Goal: Information Seeking & Learning: Learn about a topic

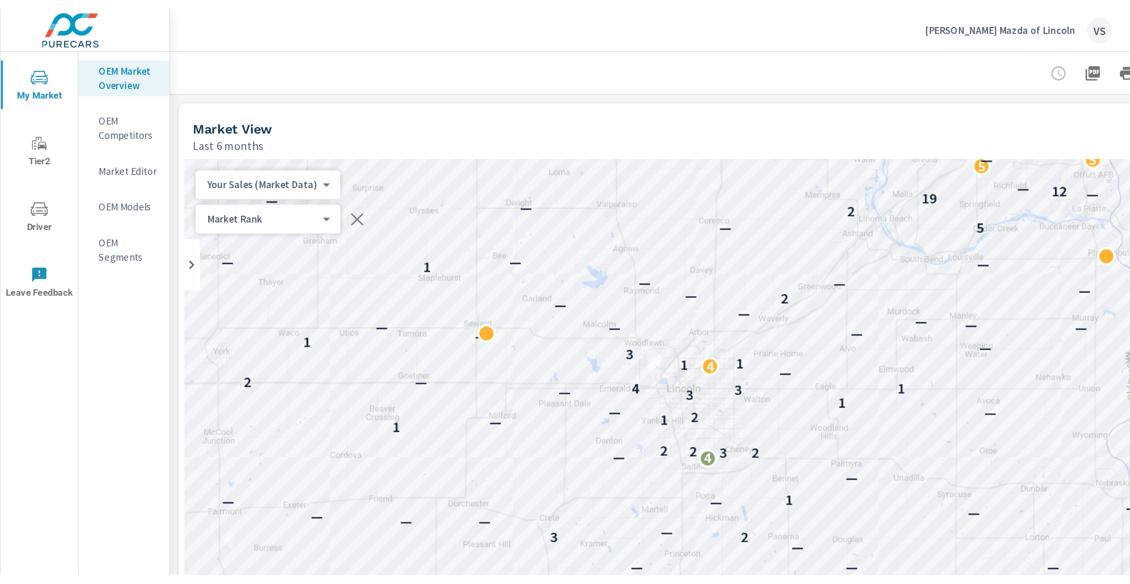
scroll to position [30, 0]
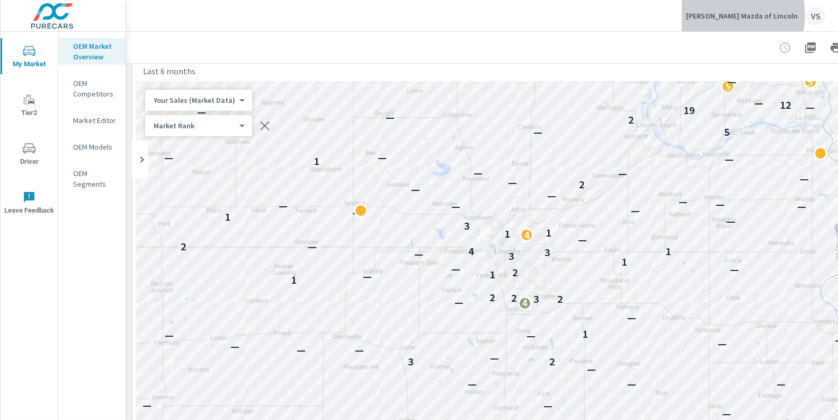
click at [744, 15] on p "Anderson Mazda of Lincoln" at bounding box center [742, 16] width 112 height 10
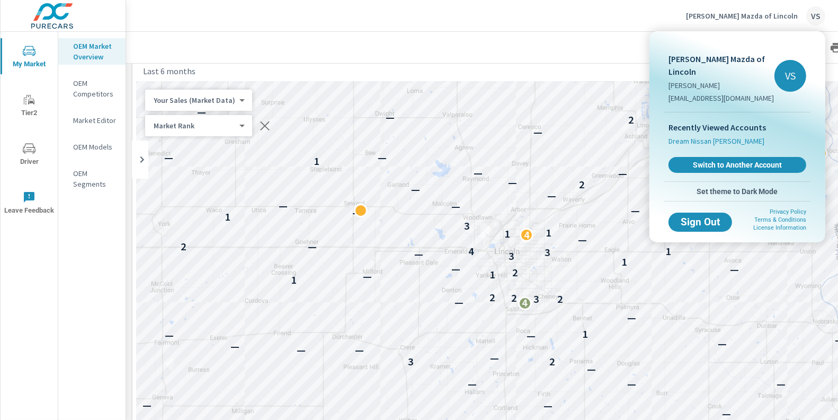
click at [711, 136] on span "Dream Nissan Lawrence" at bounding box center [717, 141] width 96 height 11
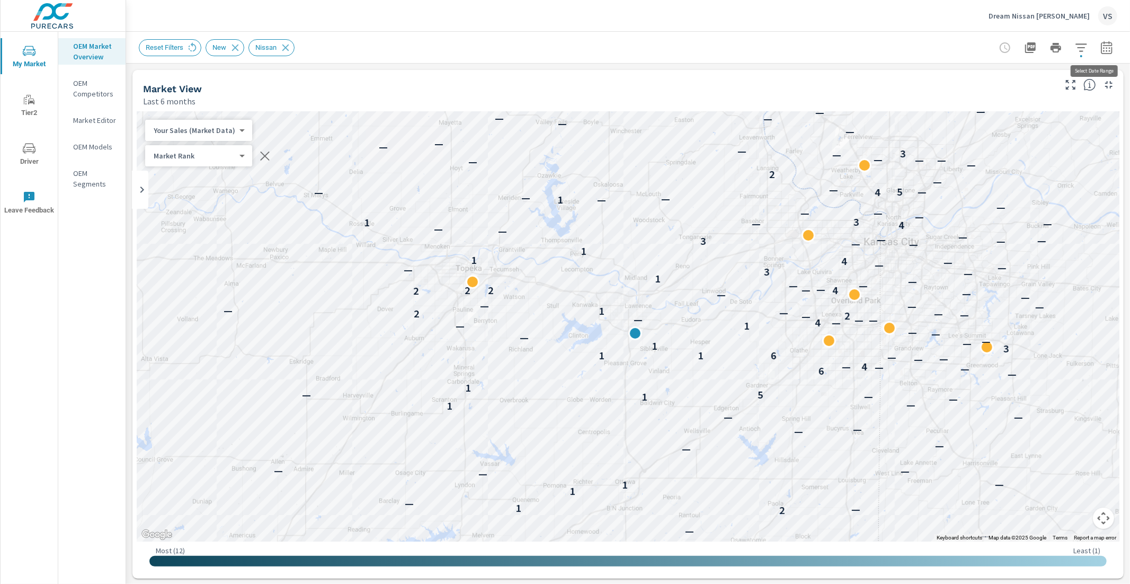
click at [838, 47] on icon "button" at bounding box center [1107, 47] width 13 height 13
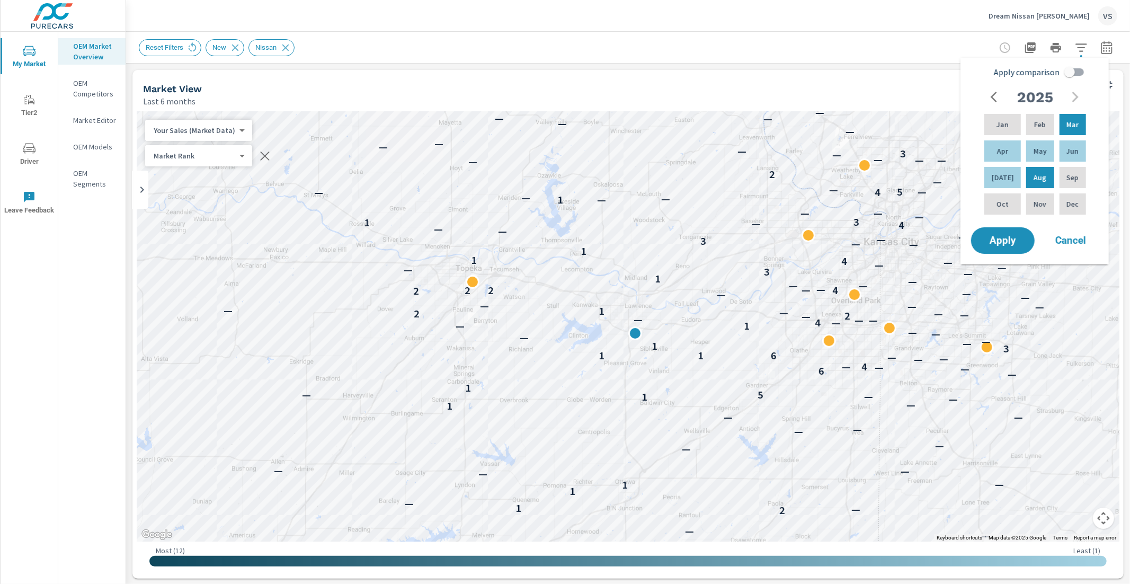
click at [838, 70] on input "Apply comparison" at bounding box center [1070, 72] width 60 height 20
checkbox input "true"
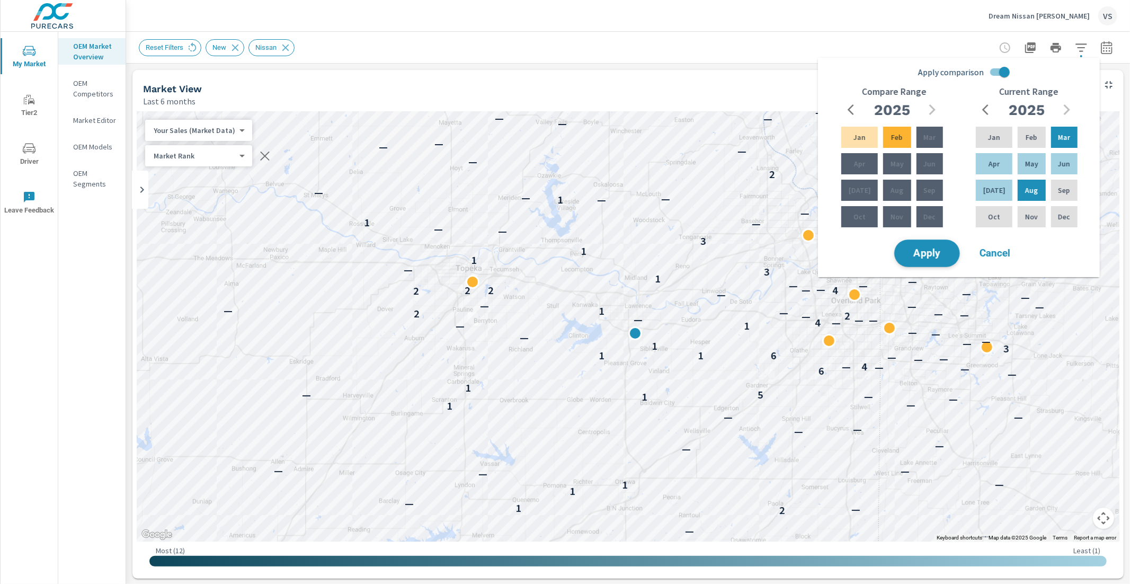
click at [838, 255] on span "Apply" at bounding box center [927, 254] width 43 height 10
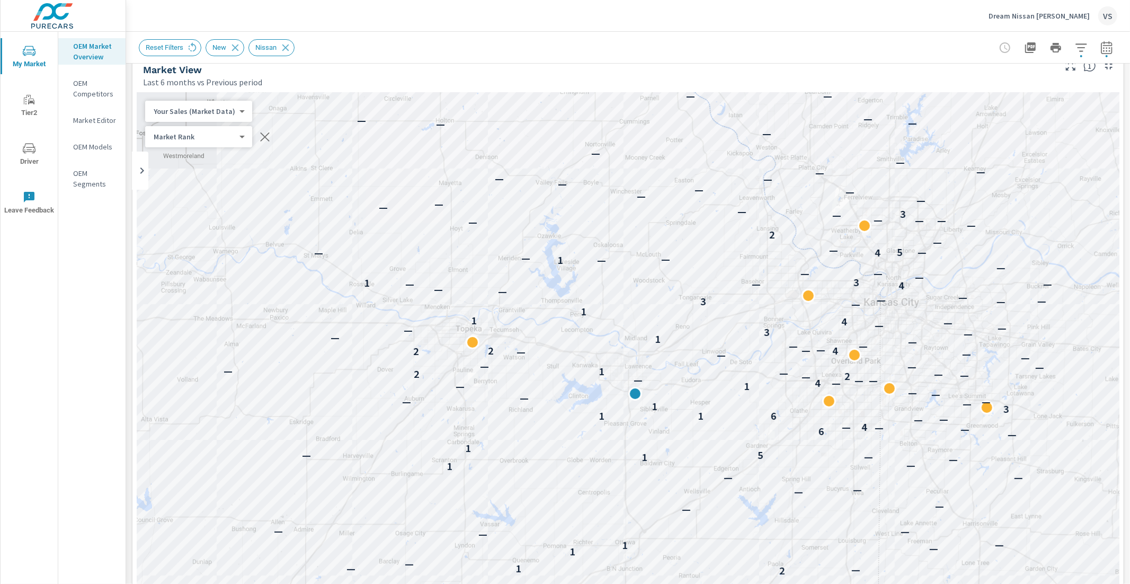
scroll to position [38, 0]
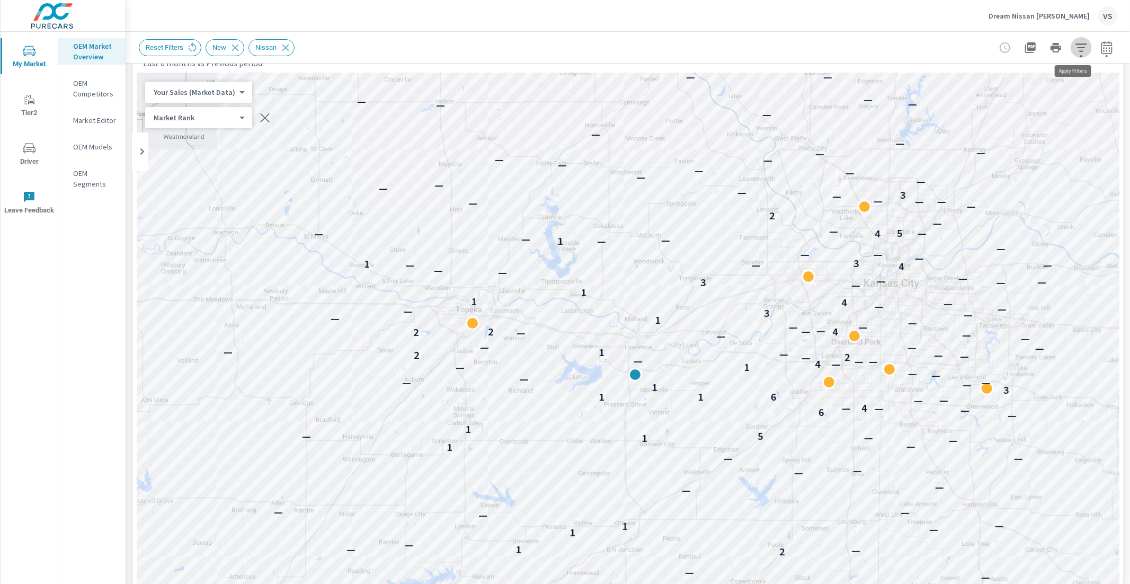
click at [838, 43] on icon "button" at bounding box center [1081, 47] width 13 height 13
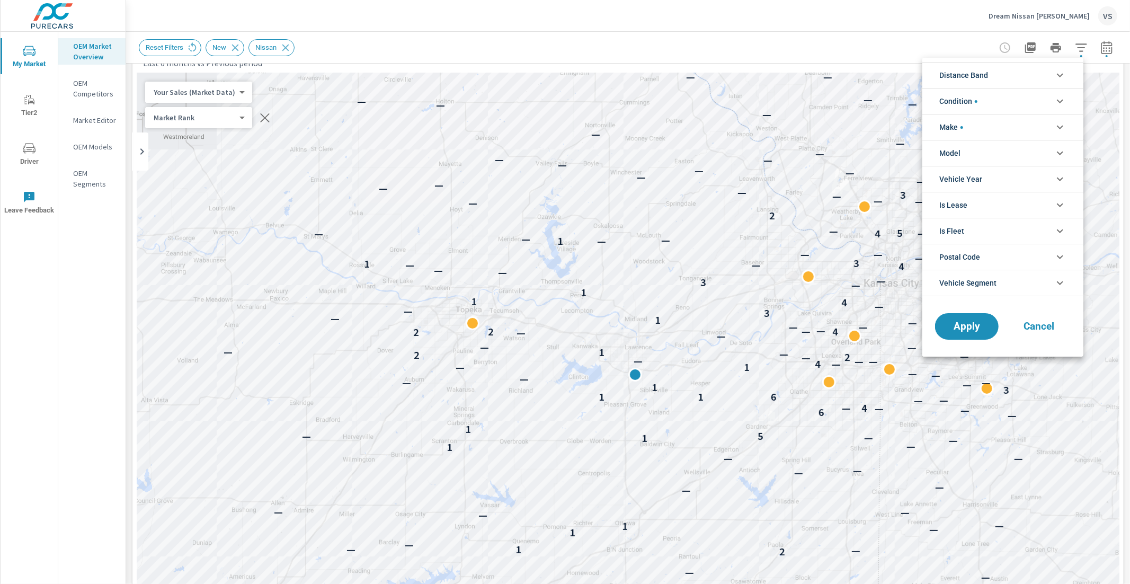
click at [838, 80] on li "Distance Band" at bounding box center [1002, 75] width 161 height 26
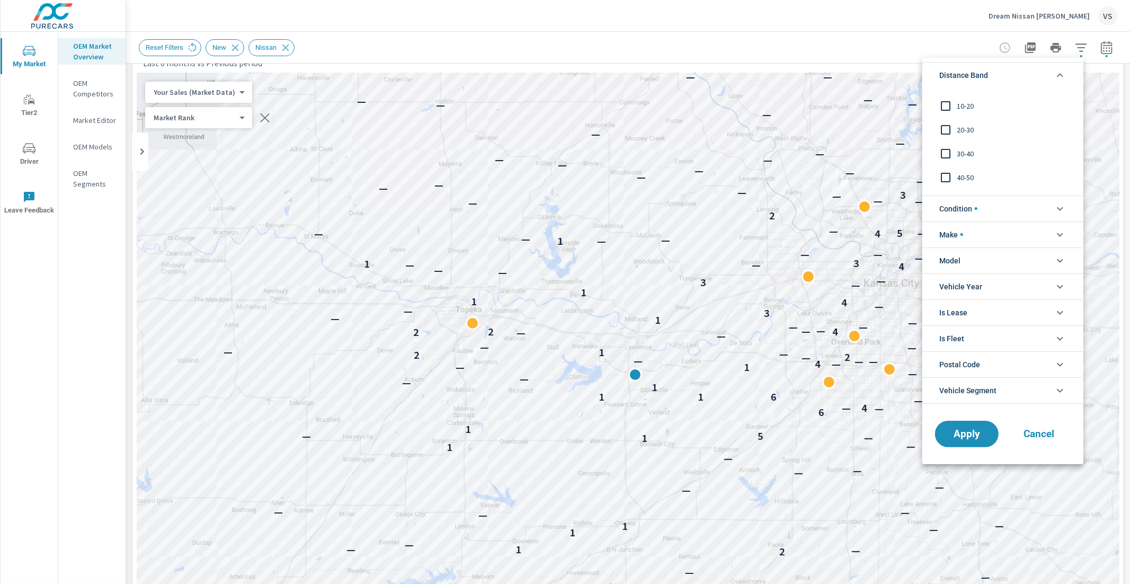
scroll to position [36, 0]
click at [838, 80] on li "Distance Band" at bounding box center [1002, 75] width 161 height 26
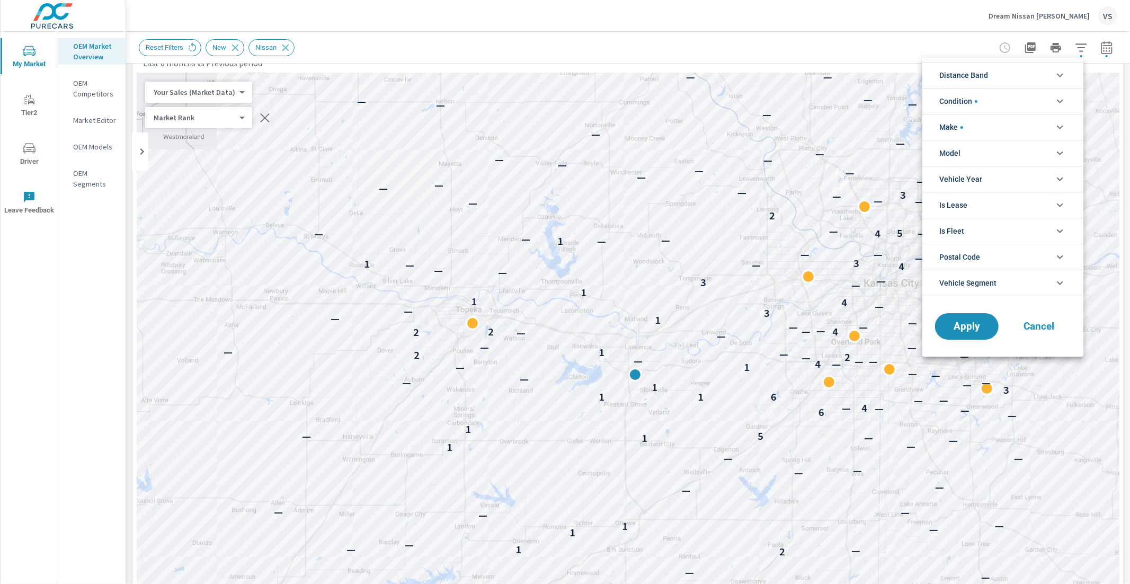
click at [838, 48] on div at bounding box center [565, 292] width 1130 height 584
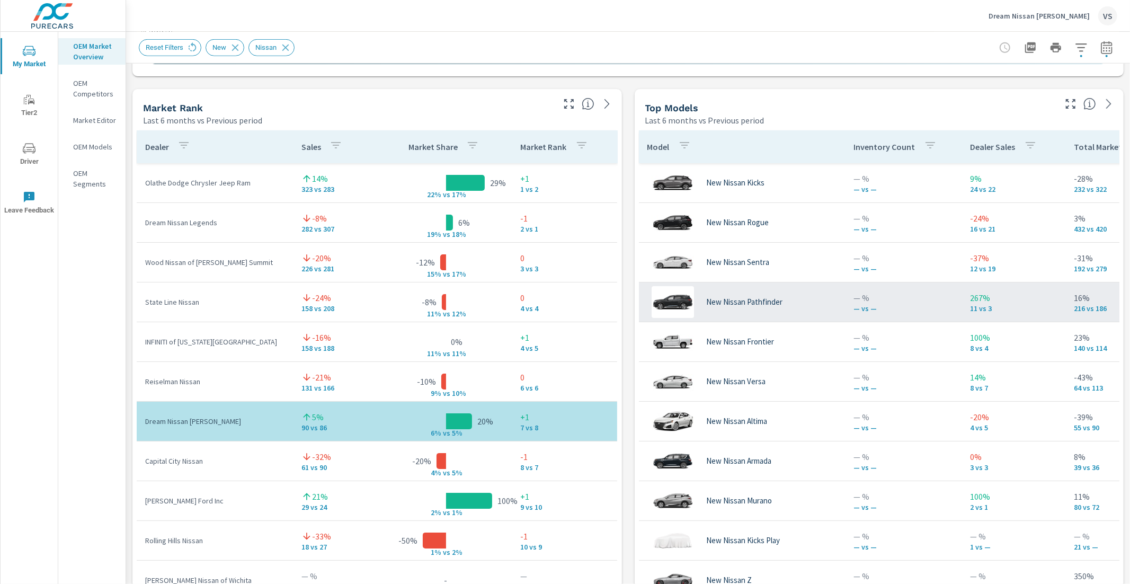
scroll to position [665, 0]
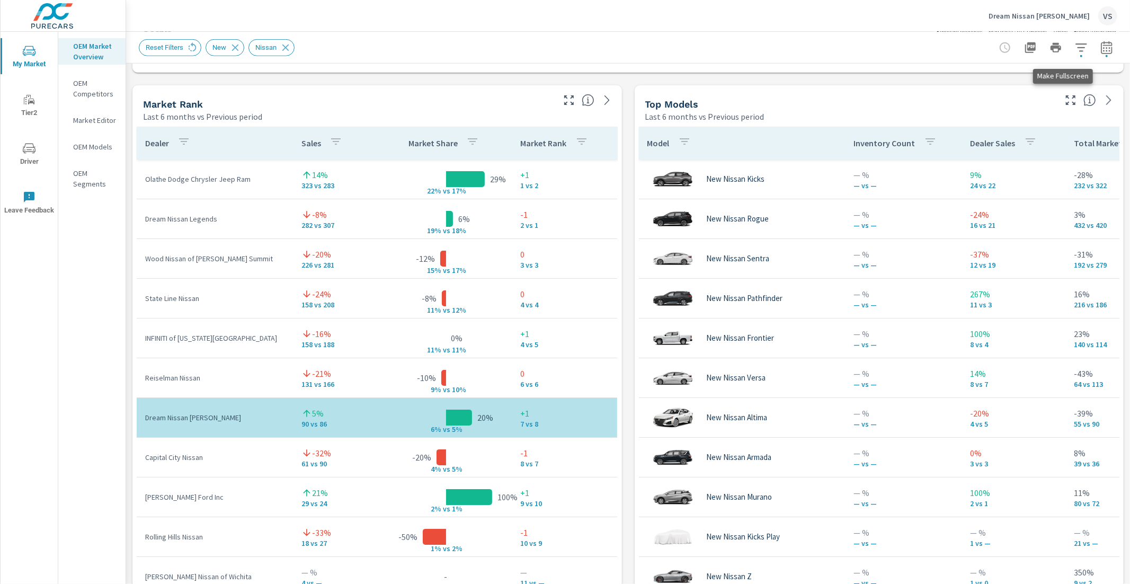
click at [838, 99] on icon "button" at bounding box center [1070, 100] width 13 height 13
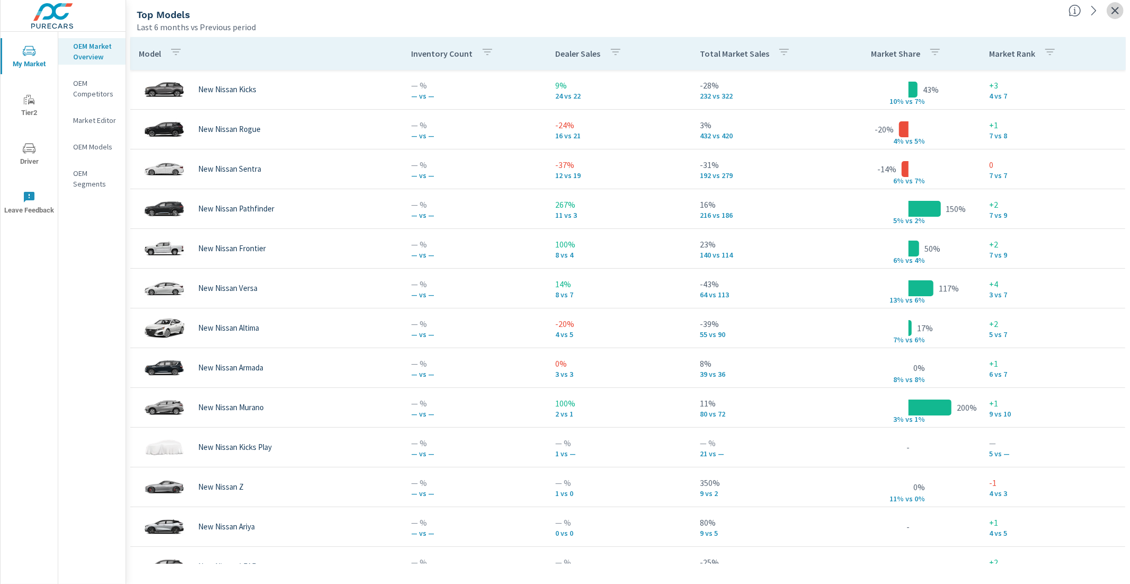
click at [838, 12] on icon "button" at bounding box center [1115, 10] width 13 height 13
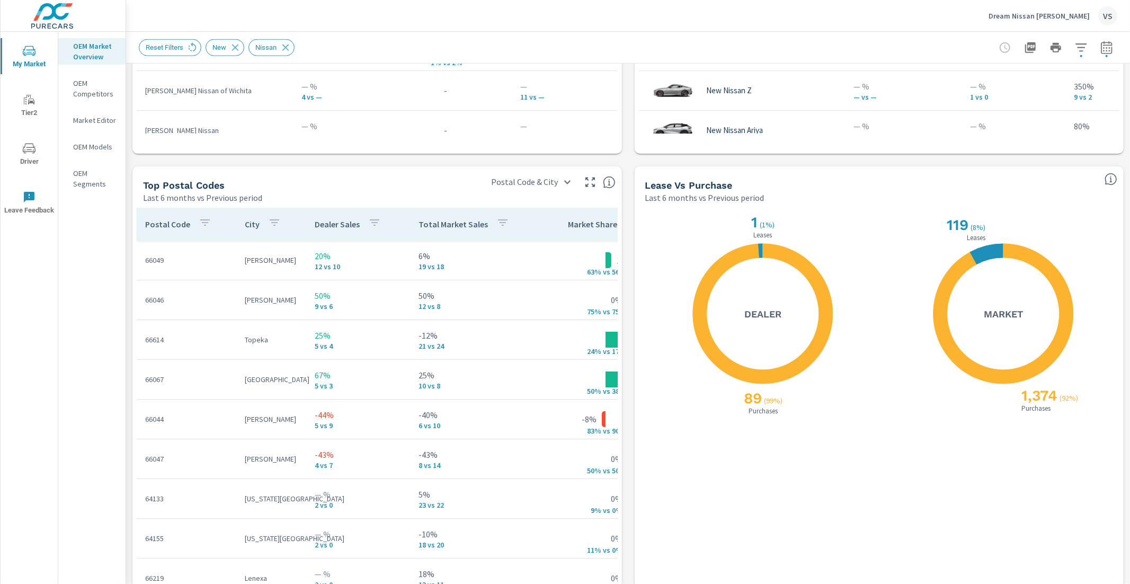
scroll to position [1163, 0]
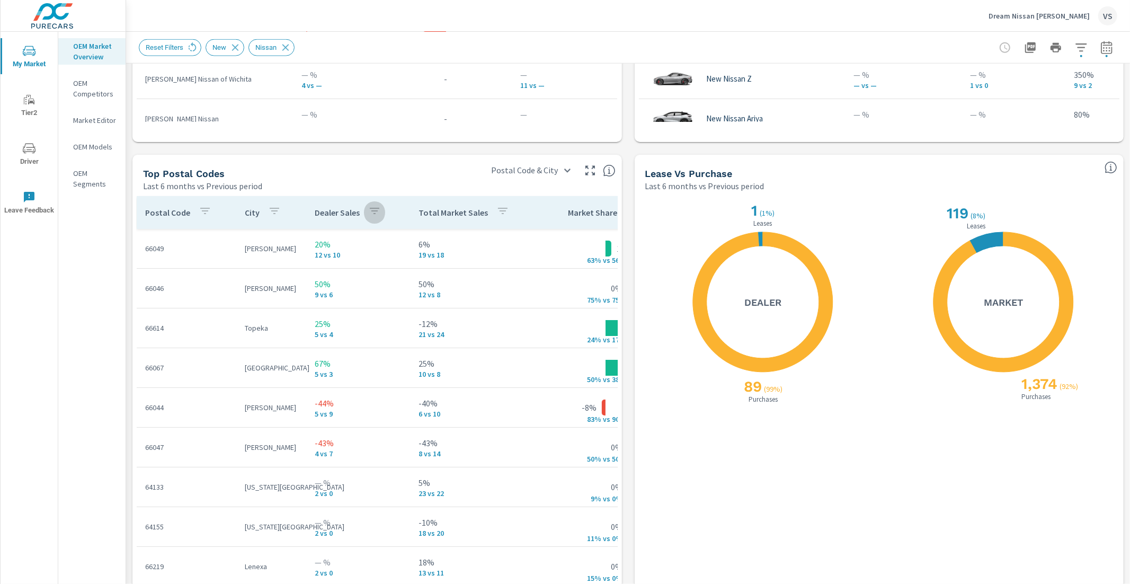
click at [365, 210] on button "button" at bounding box center [374, 212] width 21 height 24
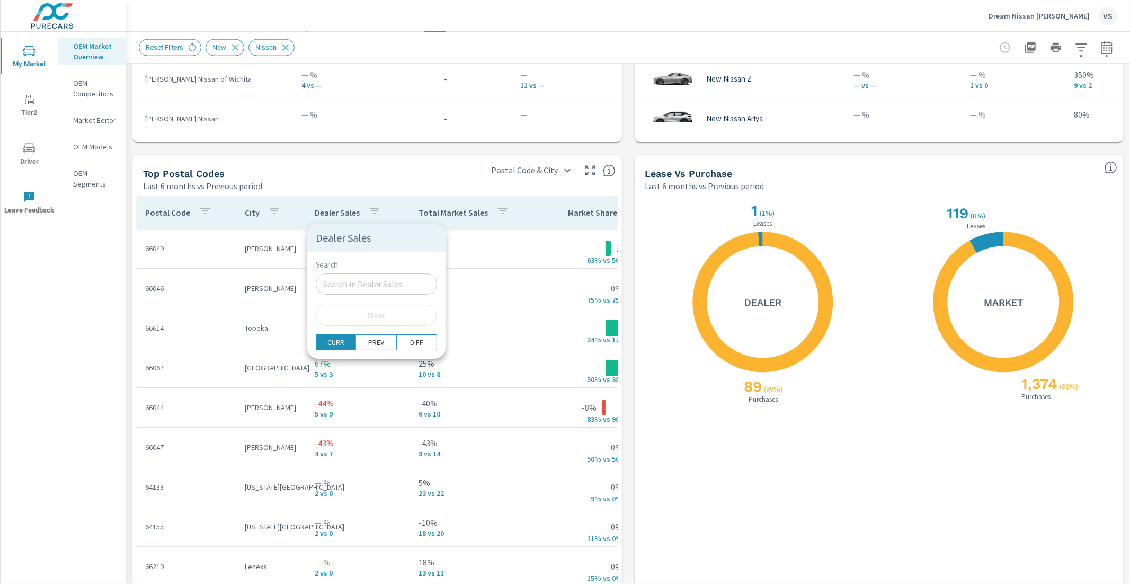
click at [387, 185] on div at bounding box center [565, 292] width 1130 height 584
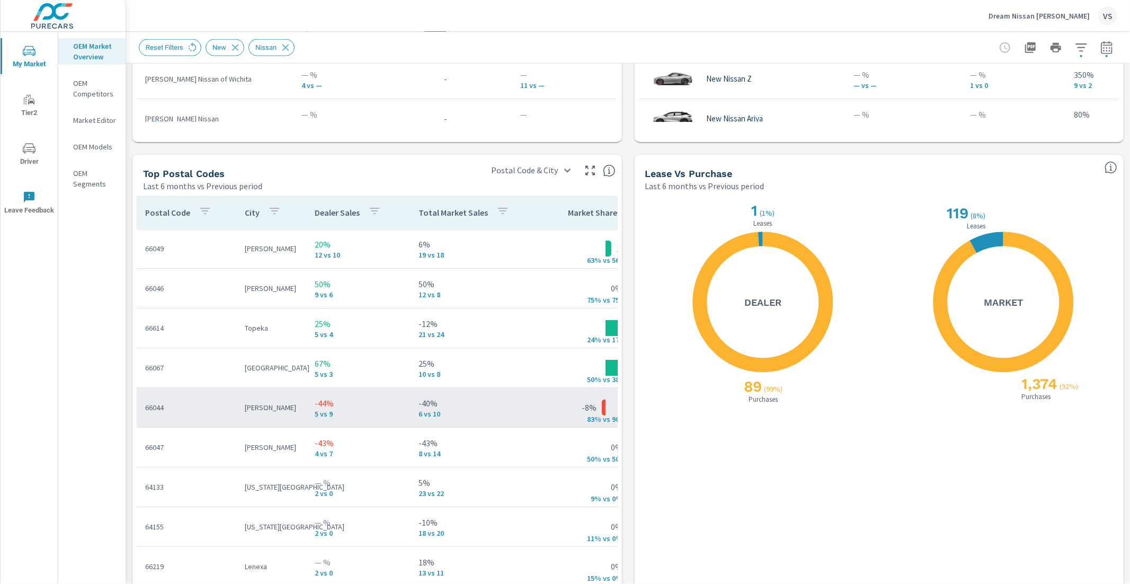
click at [372, 406] on p "-44%" at bounding box center [358, 403] width 87 height 13
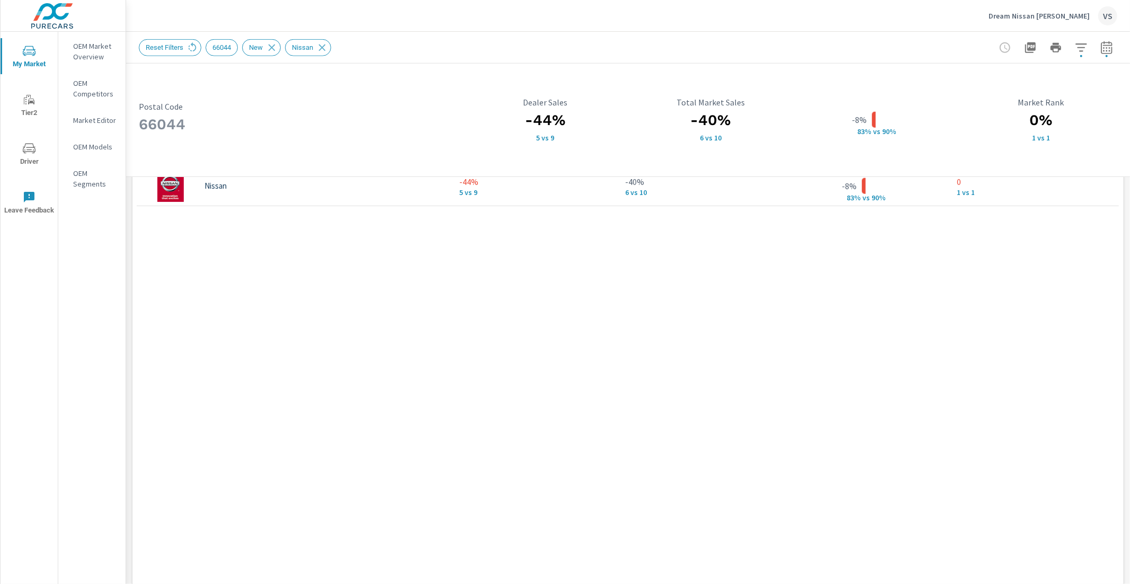
scroll to position [840, 0]
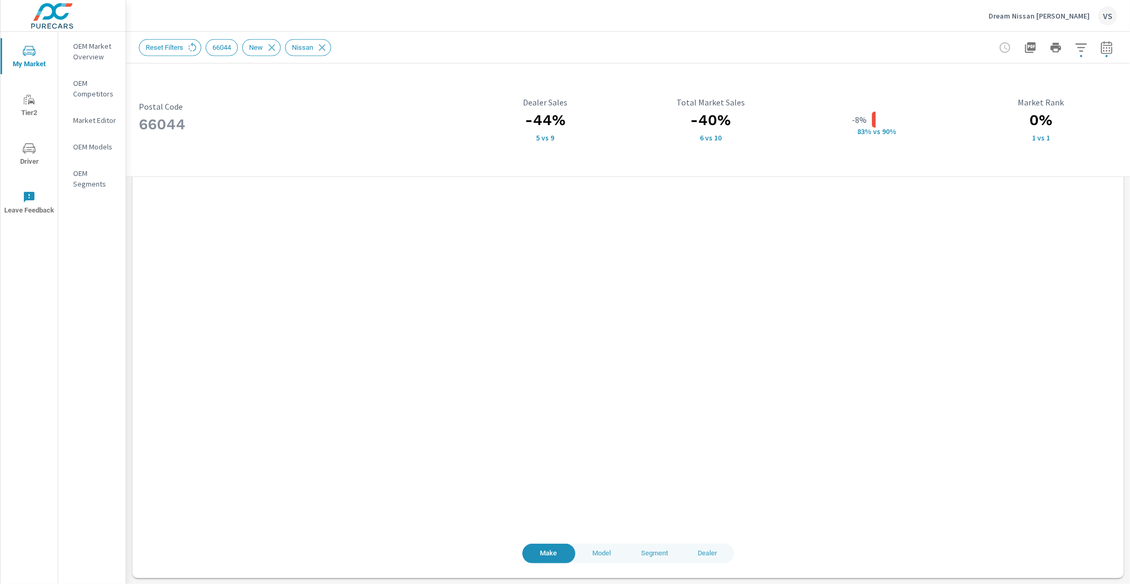
click at [596, 419] on span "Model" at bounding box center [602, 553] width 40 height 12
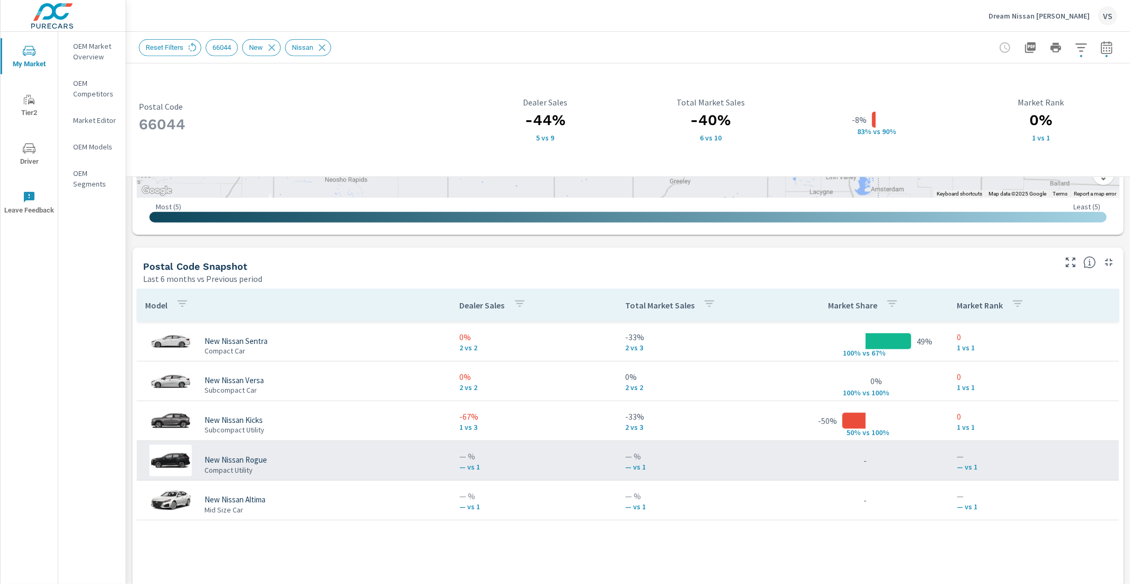
scroll to position [632, 0]
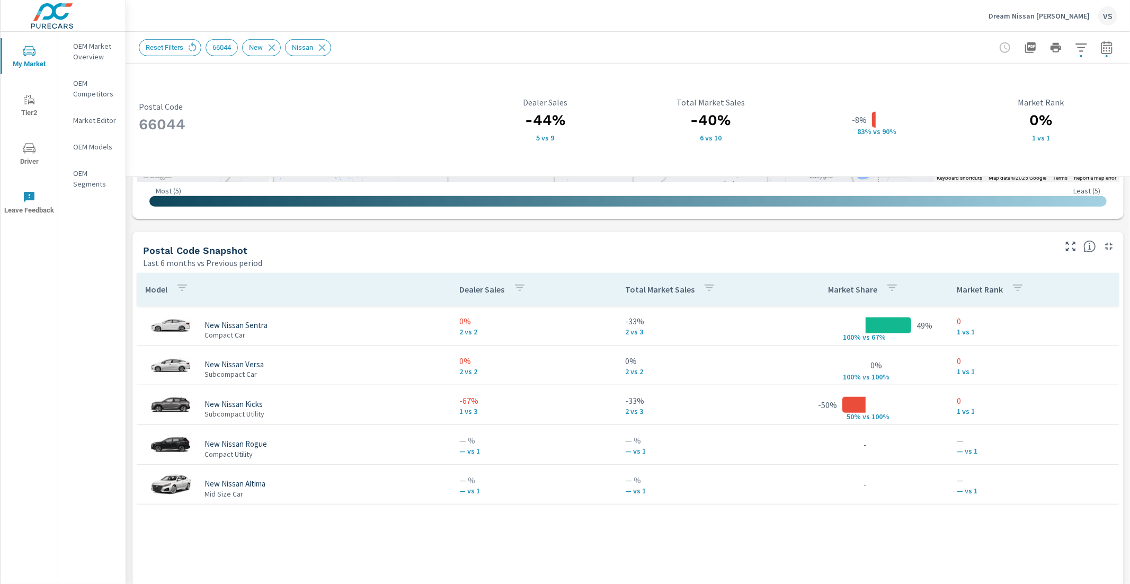
click at [105, 54] on p "OEM Market Overview" at bounding box center [95, 51] width 44 height 21
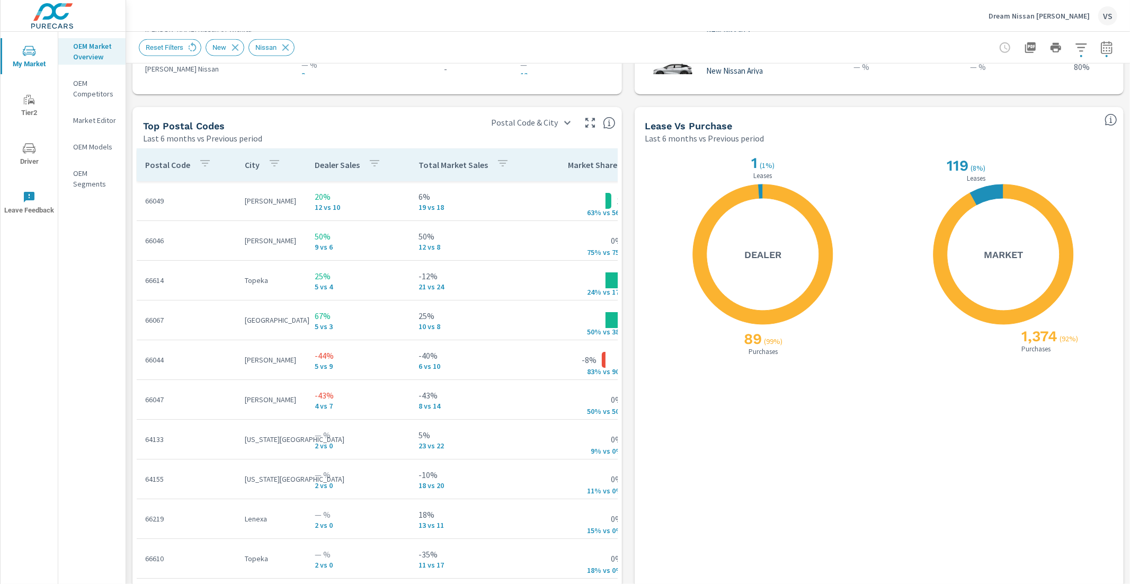
scroll to position [1294, 0]
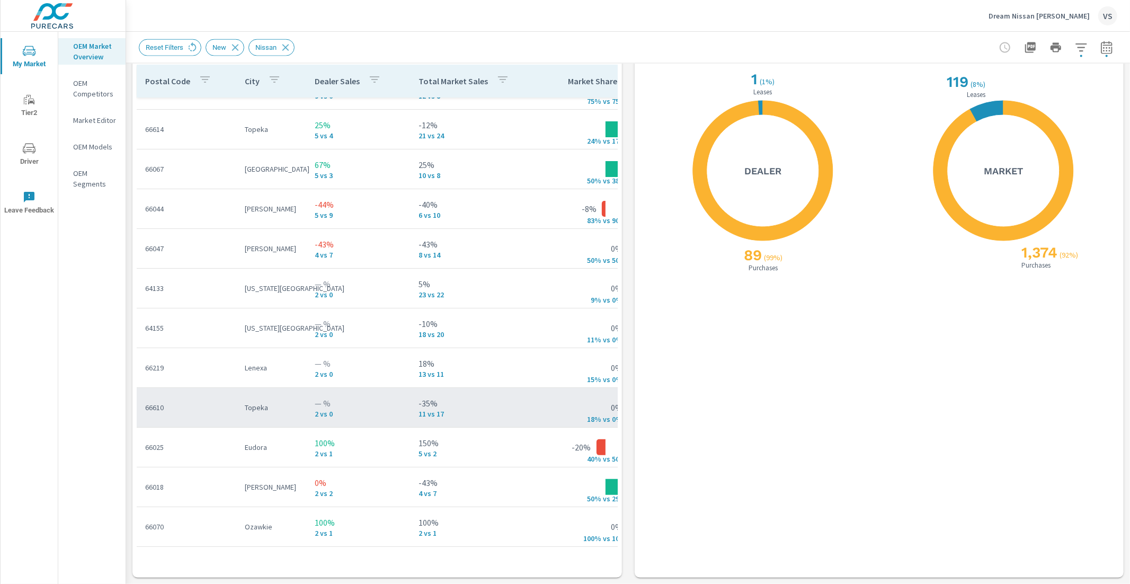
scroll to position [95, 0]
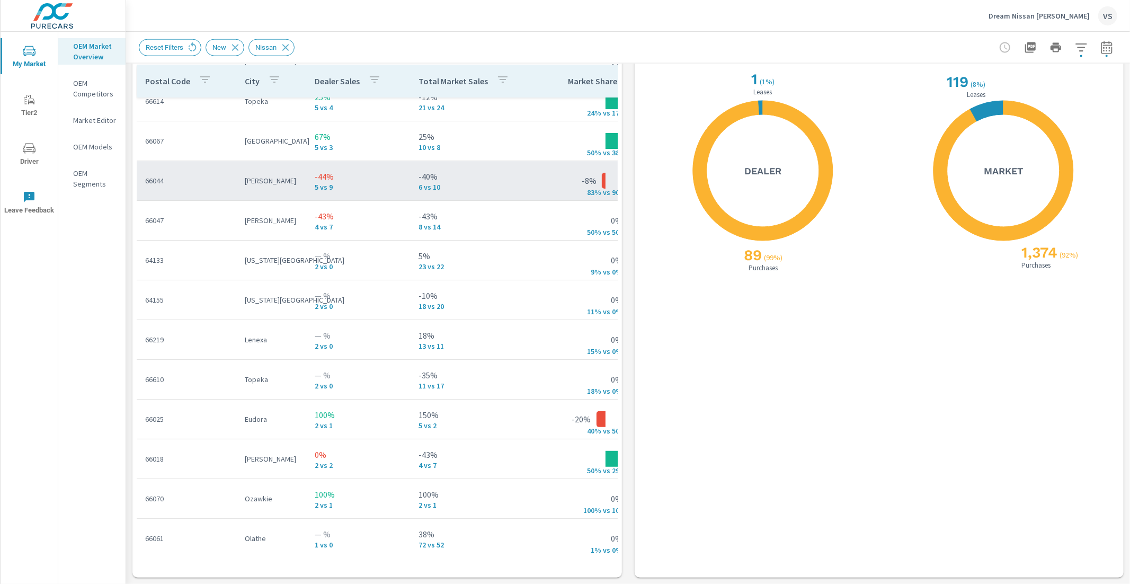
click at [379, 178] on p "-44%" at bounding box center [358, 176] width 87 height 13
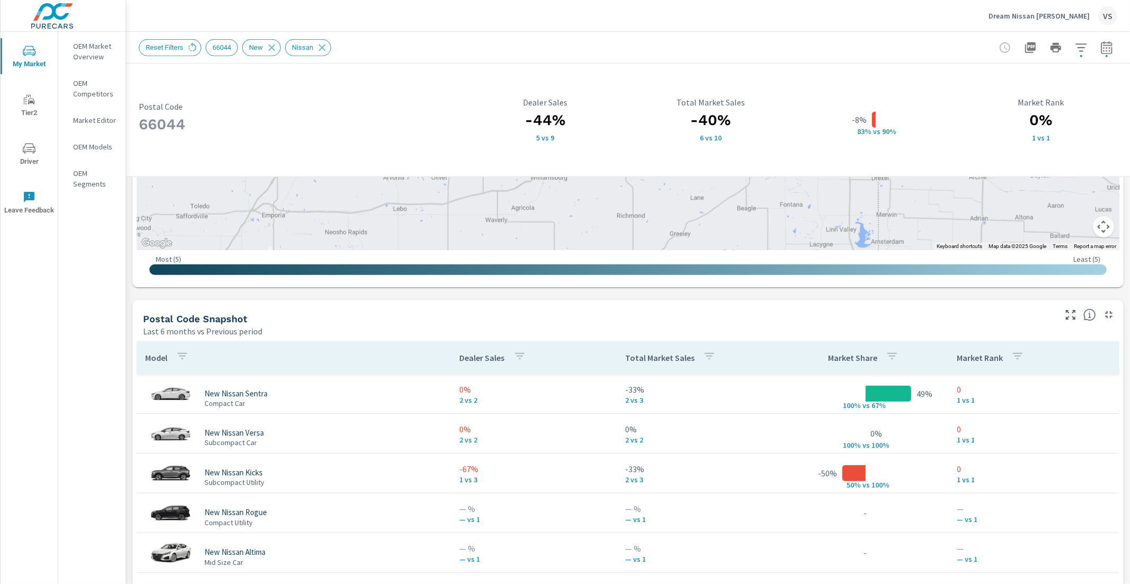
scroll to position [840, 0]
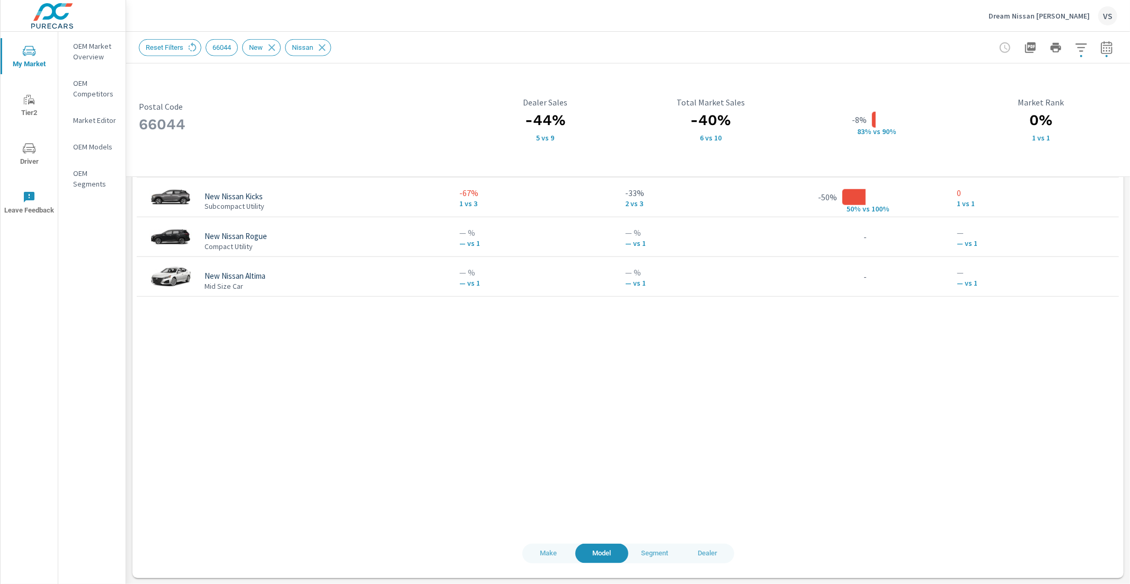
click at [712, 419] on span "Dealer" at bounding box center [708, 553] width 40 height 12
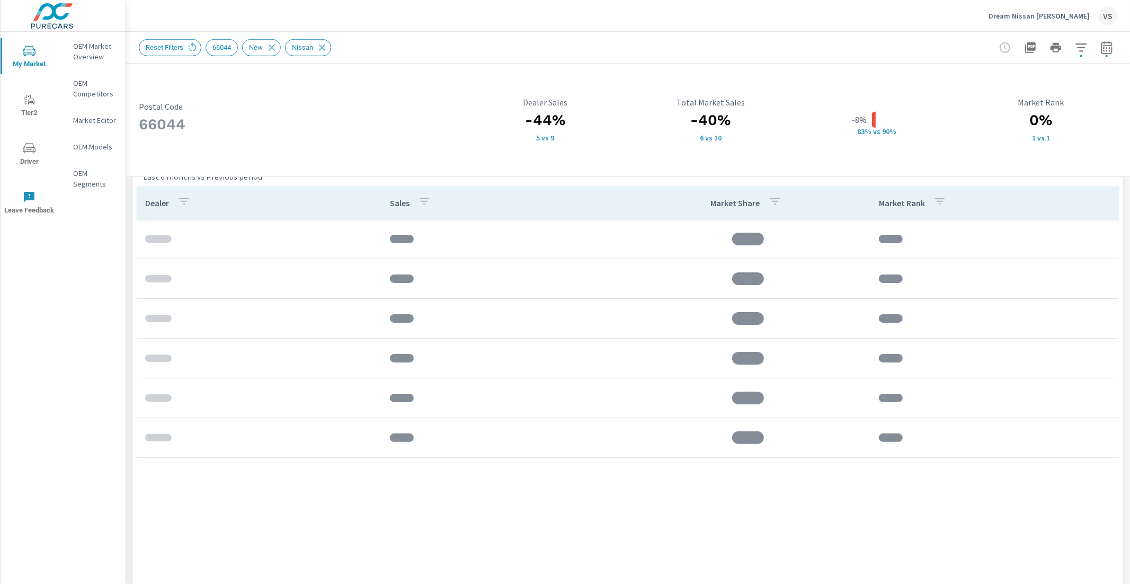
scroll to position [628, 0]
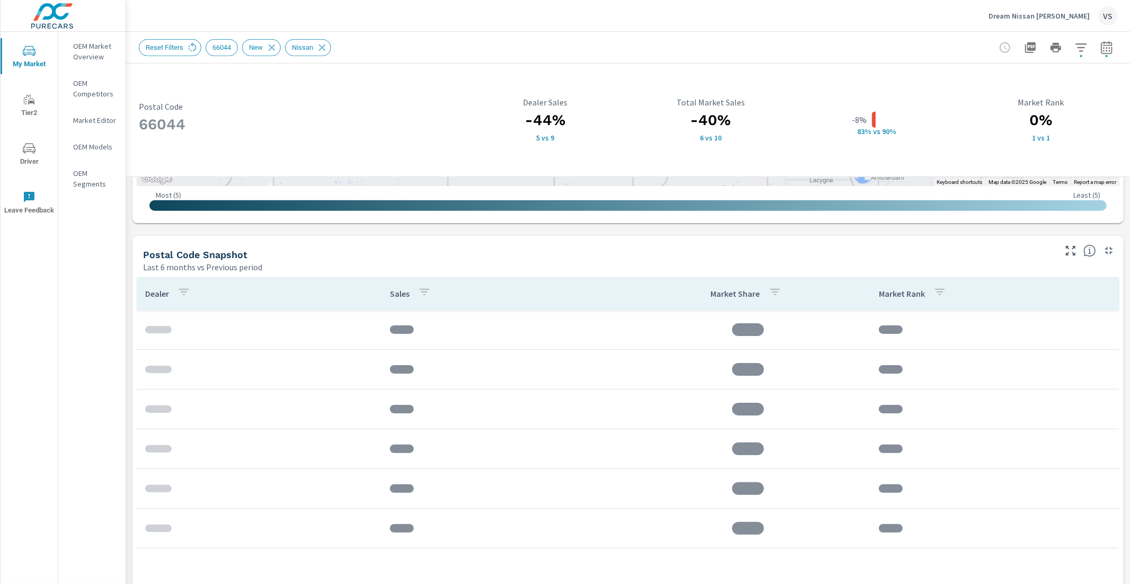
click at [540, 262] on div "Last 6 months vs Previous period" at bounding box center [598, 267] width 911 height 13
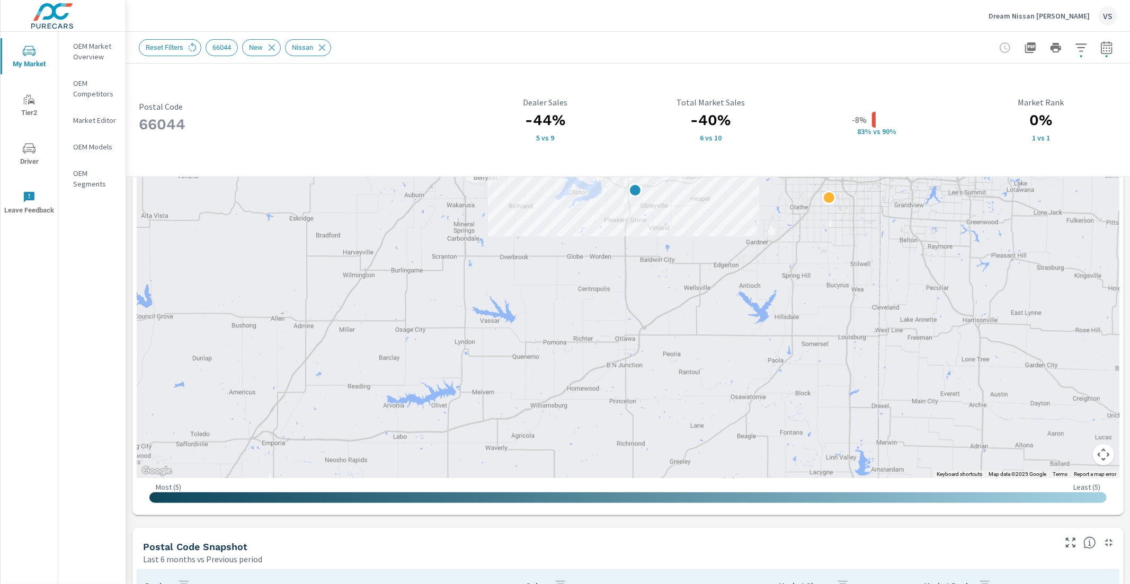
scroll to position [326, 0]
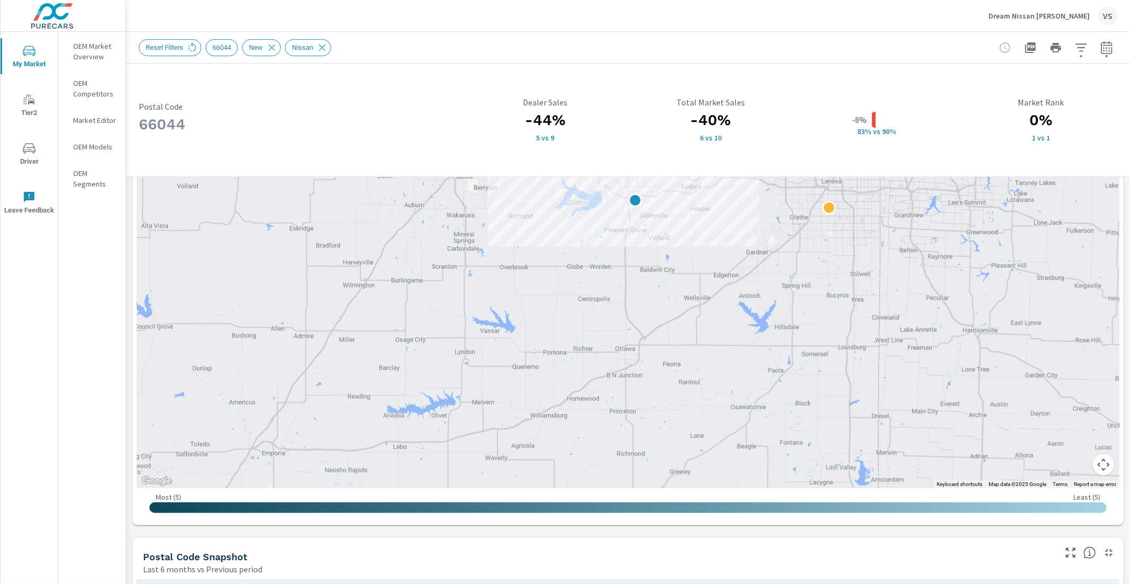
click at [86, 49] on p "OEM Market Overview" at bounding box center [95, 51] width 44 height 21
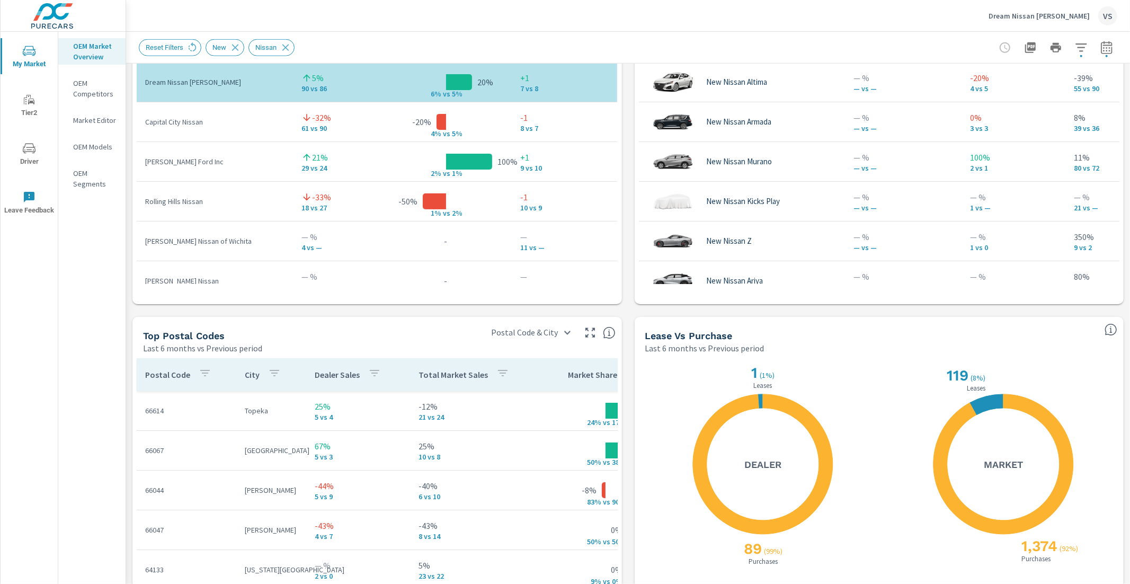
scroll to position [1008, 0]
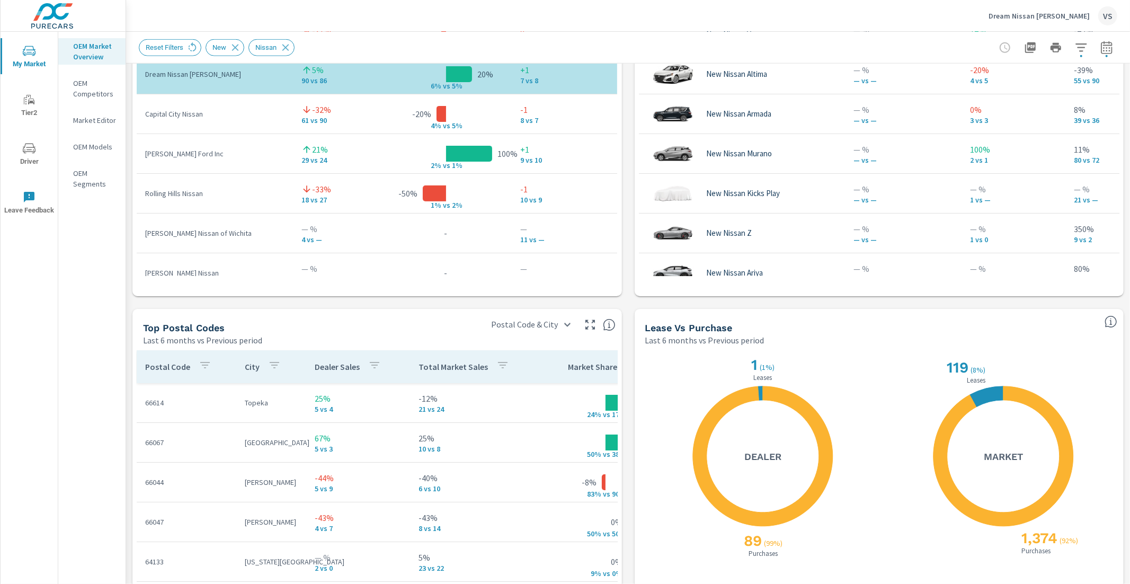
click at [838, 13] on p "Dream Nissan Lawrence" at bounding box center [1039, 16] width 101 height 10
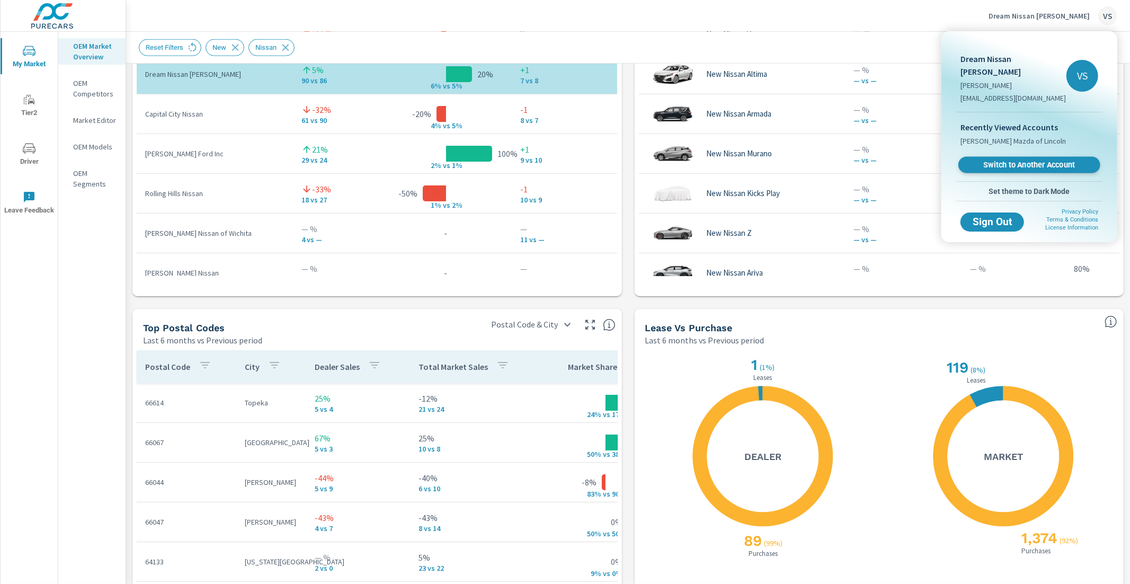
click at [838, 160] on span "Switch to Another Account" at bounding box center [1029, 165] width 130 height 10
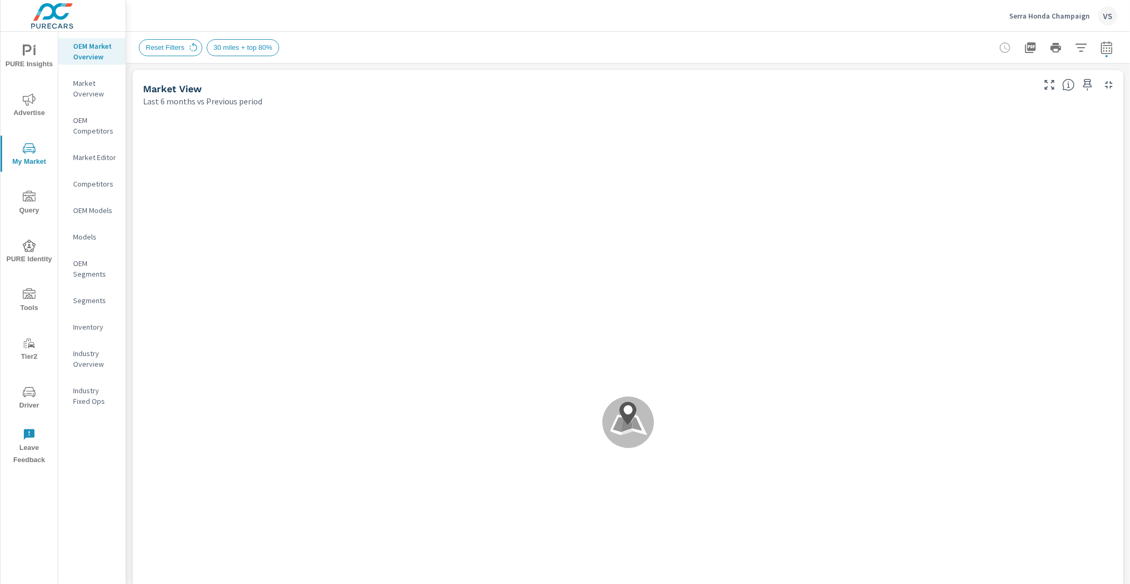
click at [397, 48] on div "Reset Filters 30 miles + top 80%" at bounding box center [554, 47] width 830 height 17
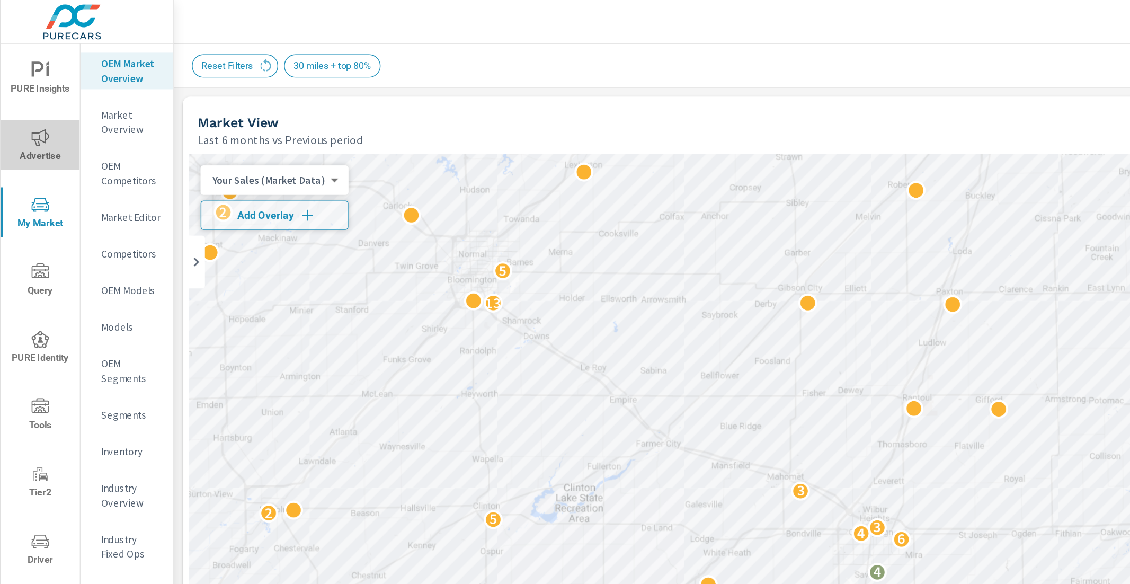
click at [25, 102] on icon "nav menu" at bounding box center [29, 99] width 13 height 12
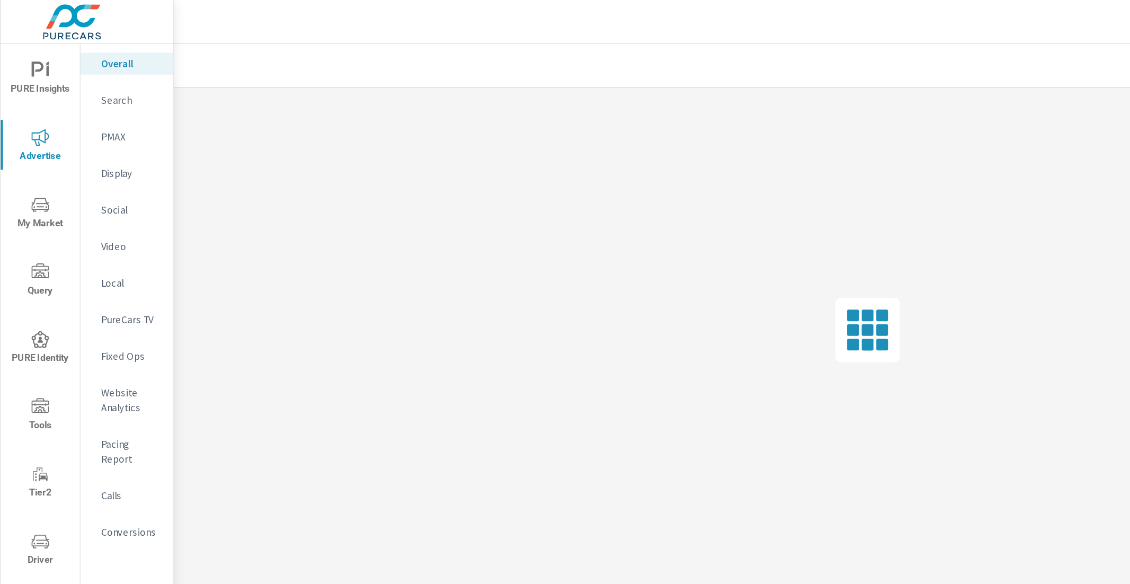
click at [86, 74] on p "Search" at bounding box center [95, 72] width 44 height 11
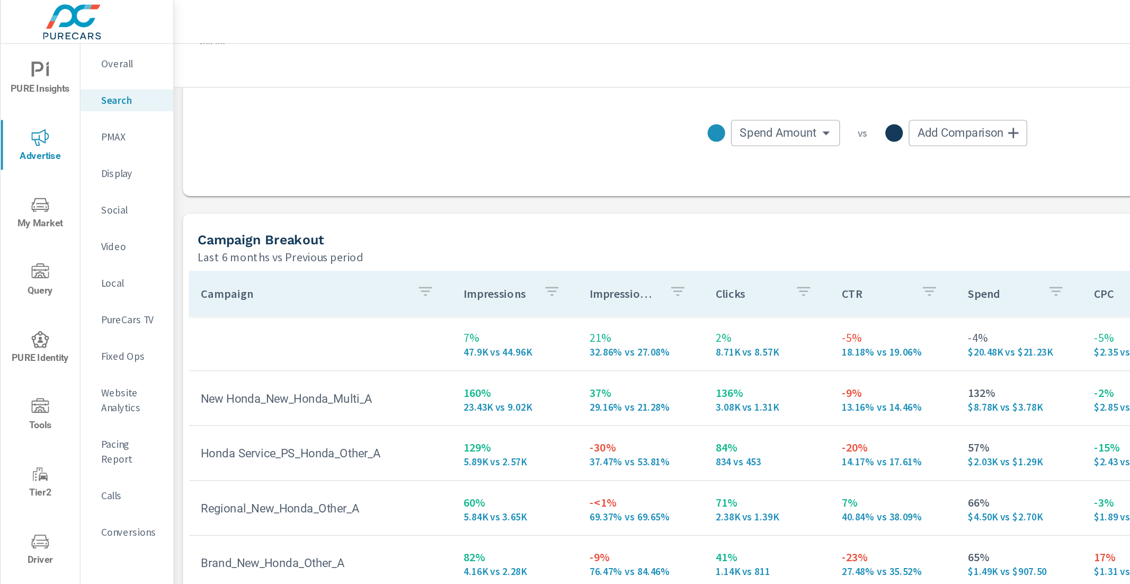
scroll to position [954, 0]
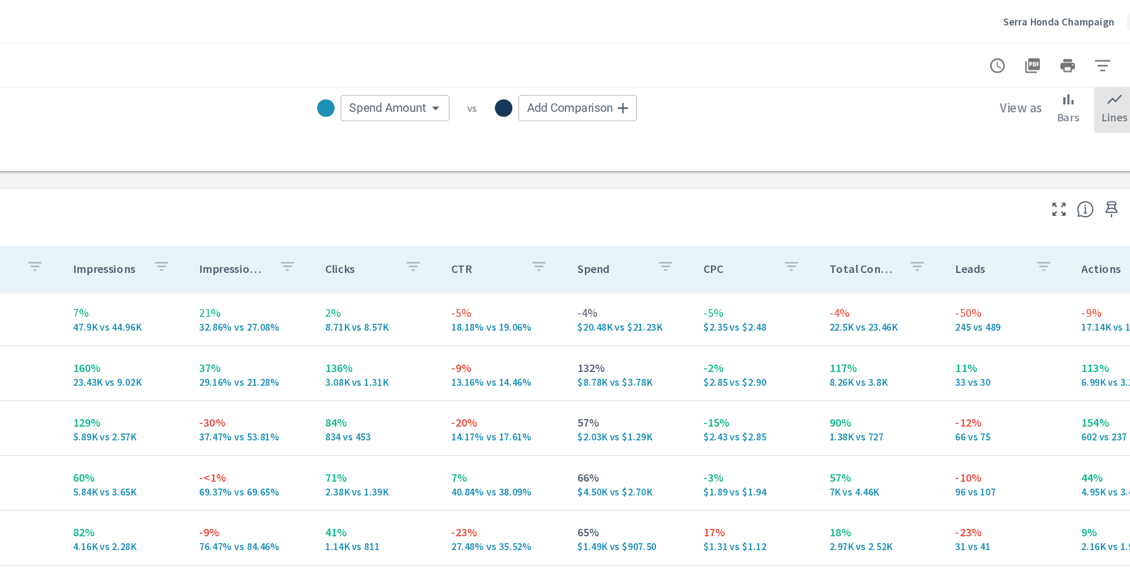
click at [950, 154] on div "Campaign Breakout" at bounding box center [588, 155] width 890 height 12
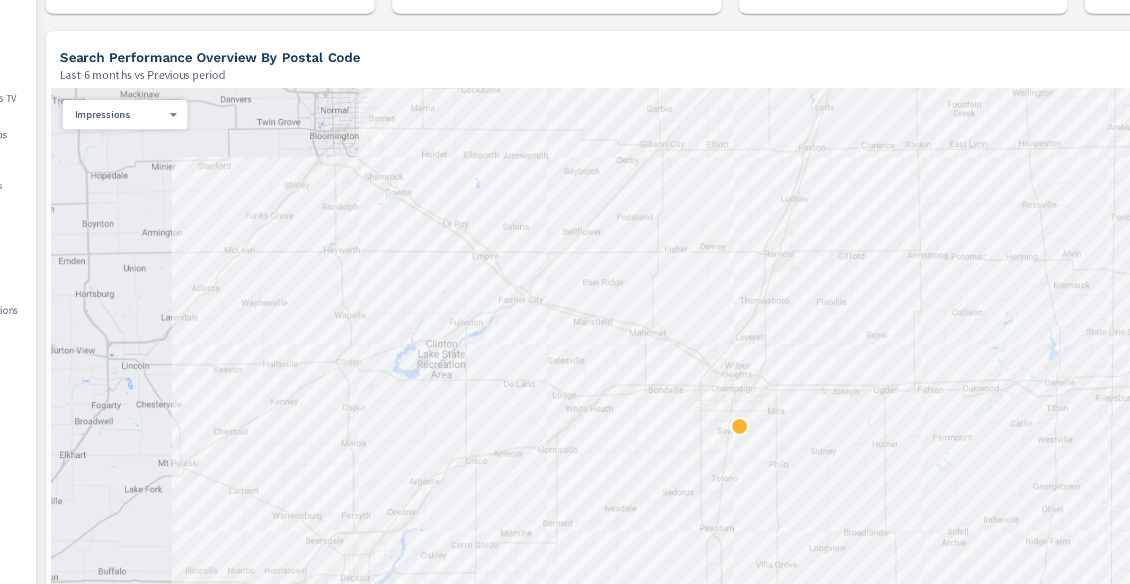
click at [805, 190] on div "Search Performance Overview By Postal Code Last 6 months vs Previous period" at bounding box center [584, 202] width 904 height 38
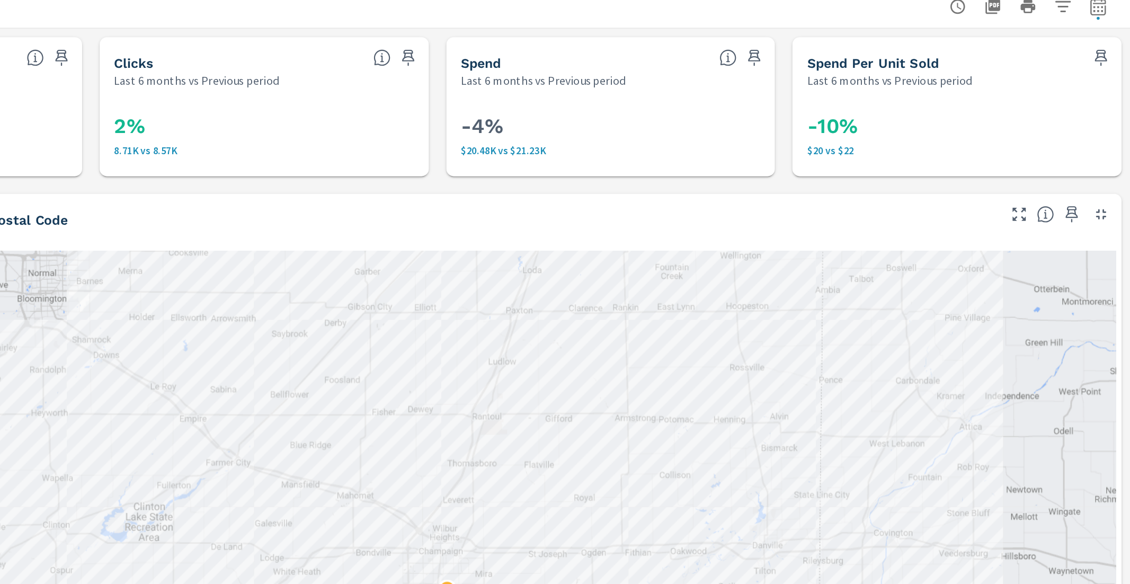
click at [1101, 50] on icon "button" at bounding box center [1107, 47] width 13 height 13
select select "Last 6 months"
select select "Previous period"
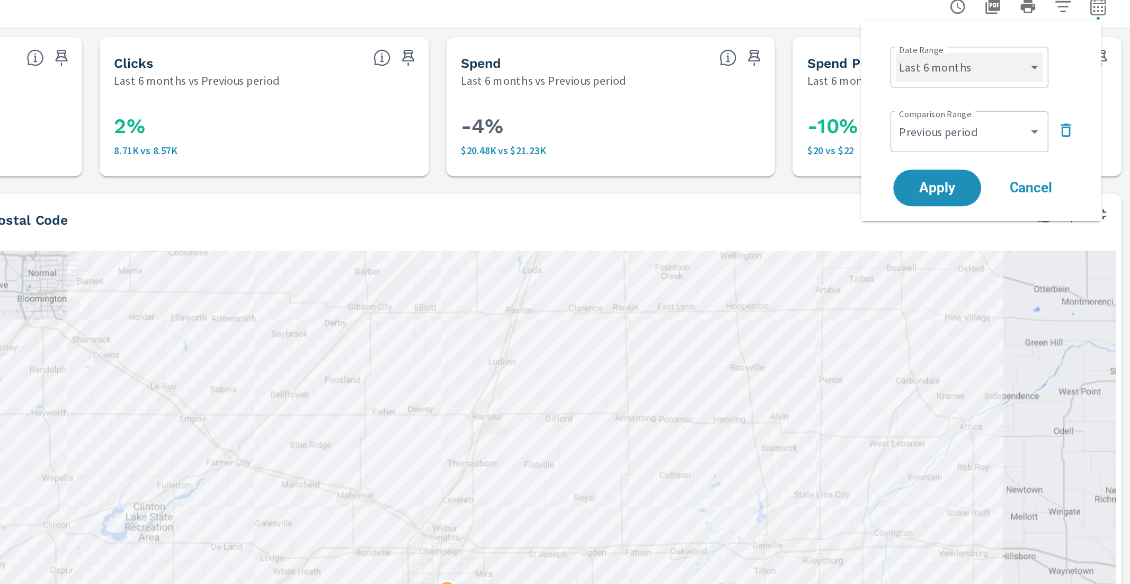
click at [1041, 94] on select "Custom Yesterday Last week Last 7 days Last 14 days Last 30 days Last 45 days L…" at bounding box center [1014, 91] width 106 height 21
click at [818, 206] on div "Search Performance Overview By Postal Code" at bounding box center [588, 202] width 890 height 12
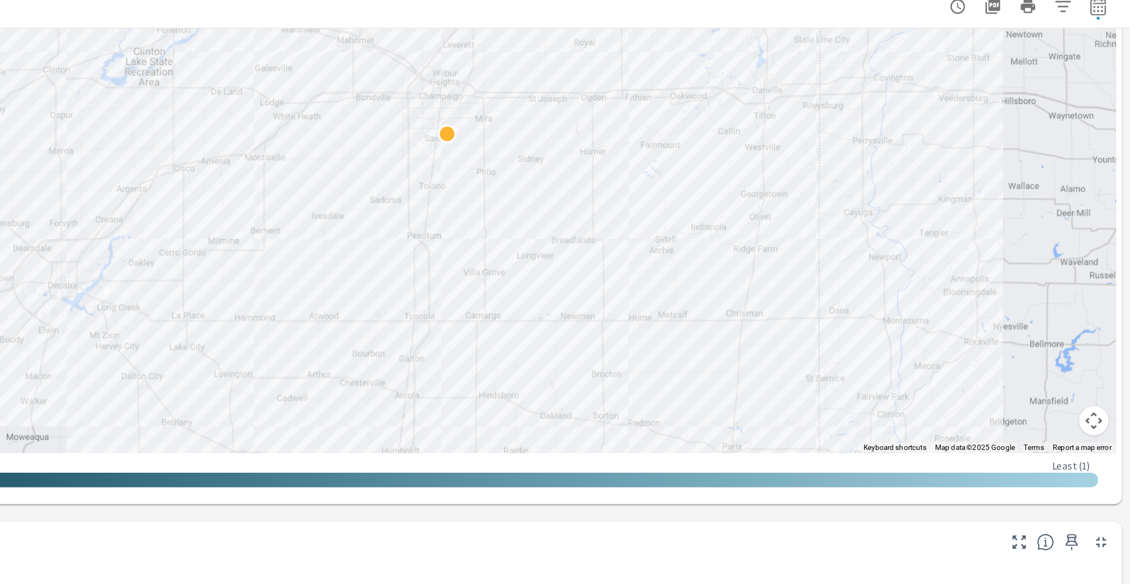
scroll to position [351, 0]
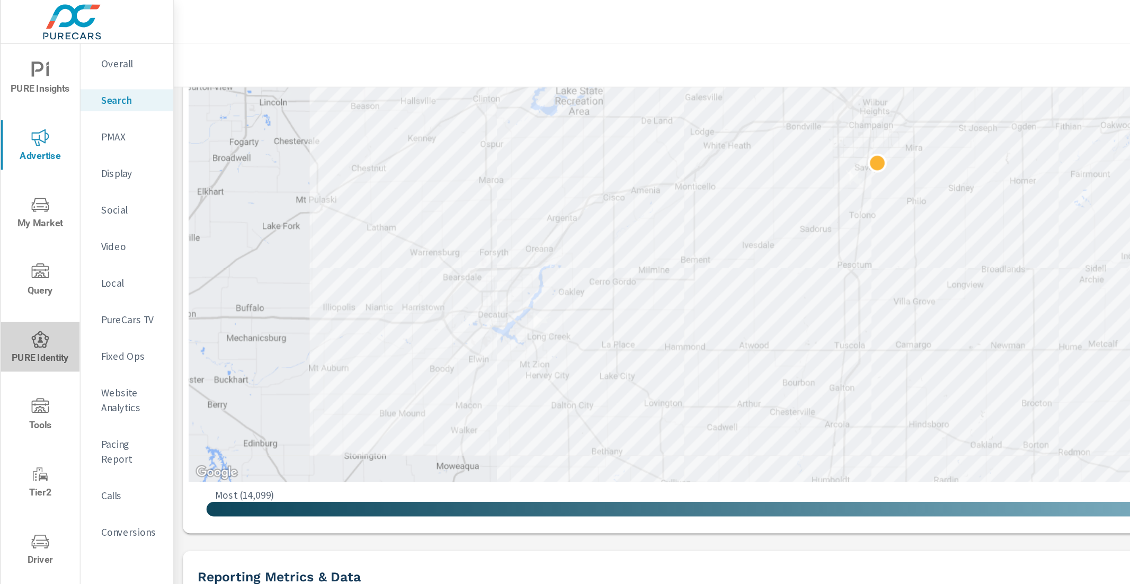
click at [37, 248] on span "PURE Identity" at bounding box center [29, 252] width 51 height 26
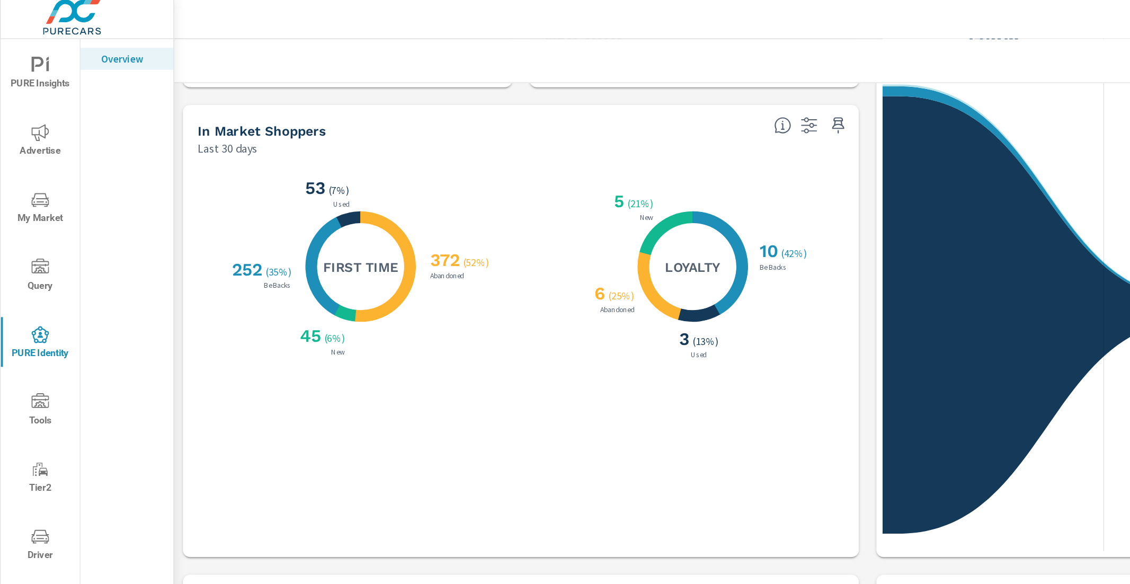
scroll to position [102, 0]
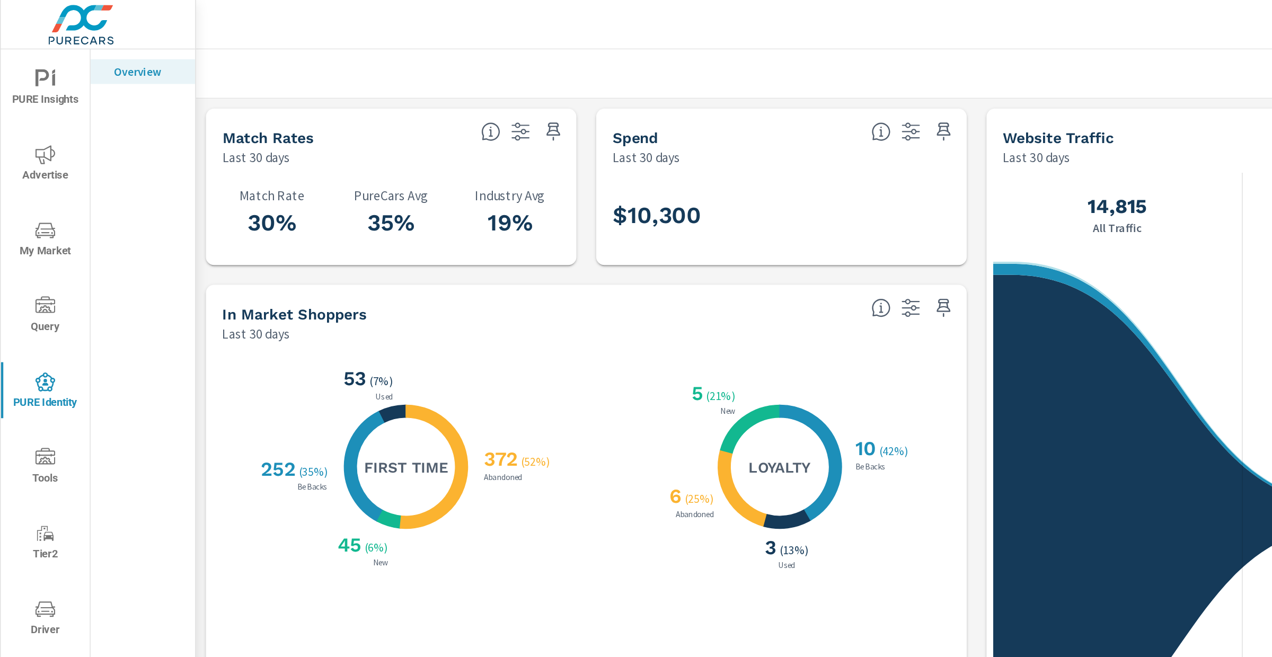
scroll to position [102, 0]
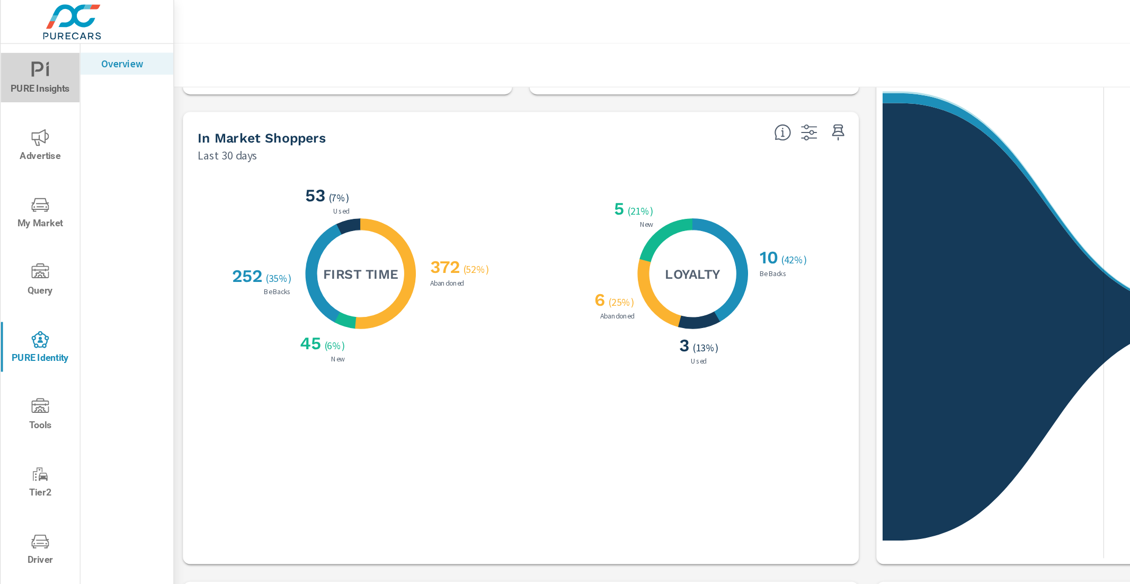
click at [14, 46] on span "PURE Insights" at bounding box center [29, 58] width 51 height 26
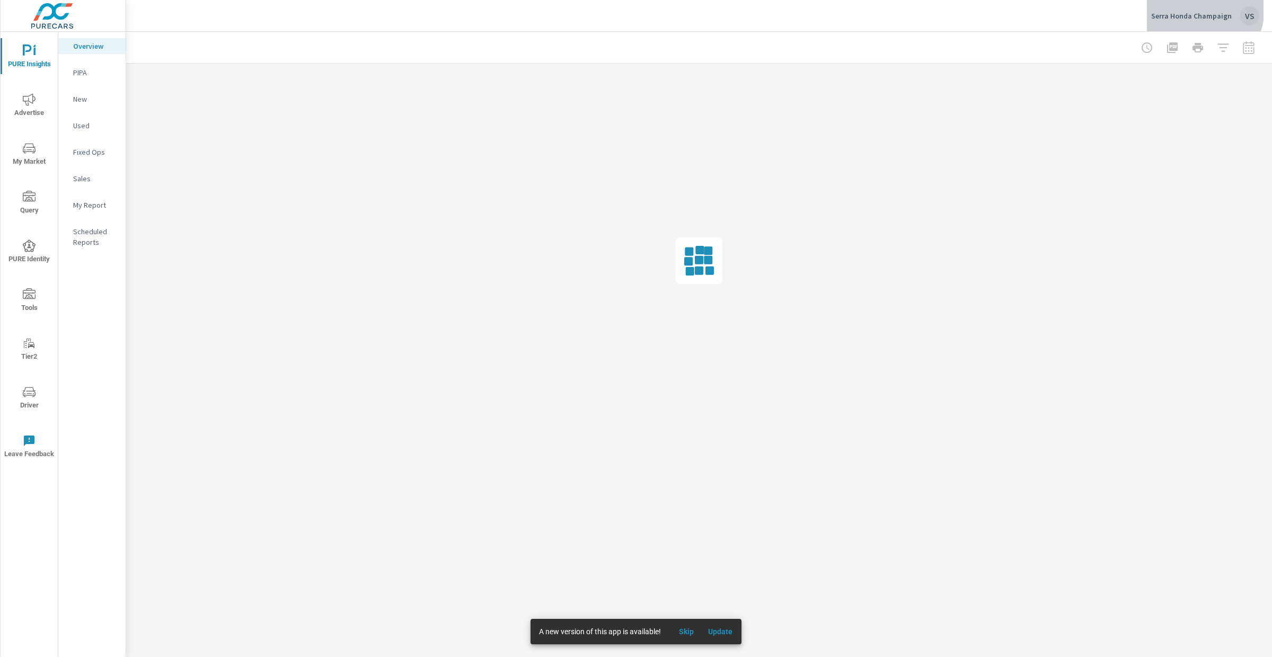
click at [1130, 4] on button "Serra Honda Champaign VS" at bounding box center [1205, 15] width 117 height 31
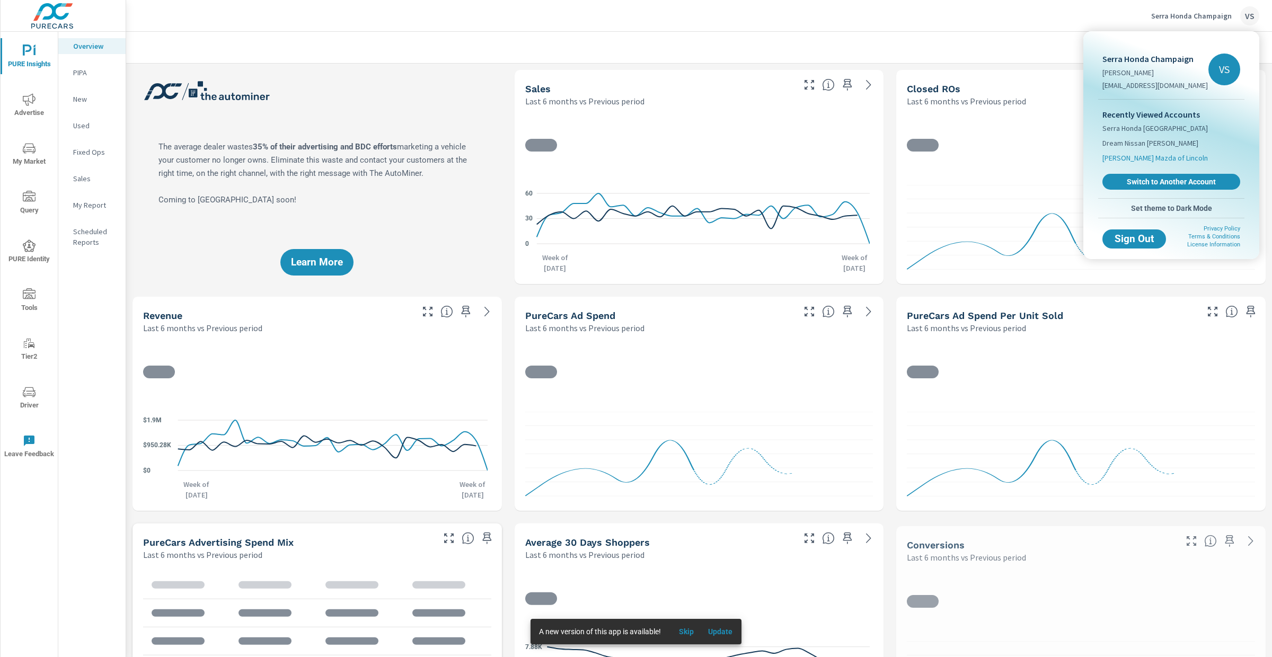
click at [1130, 162] on span "[PERSON_NAME] Mazda of Lincoln" at bounding box center [1154, 158] width 105 height 11
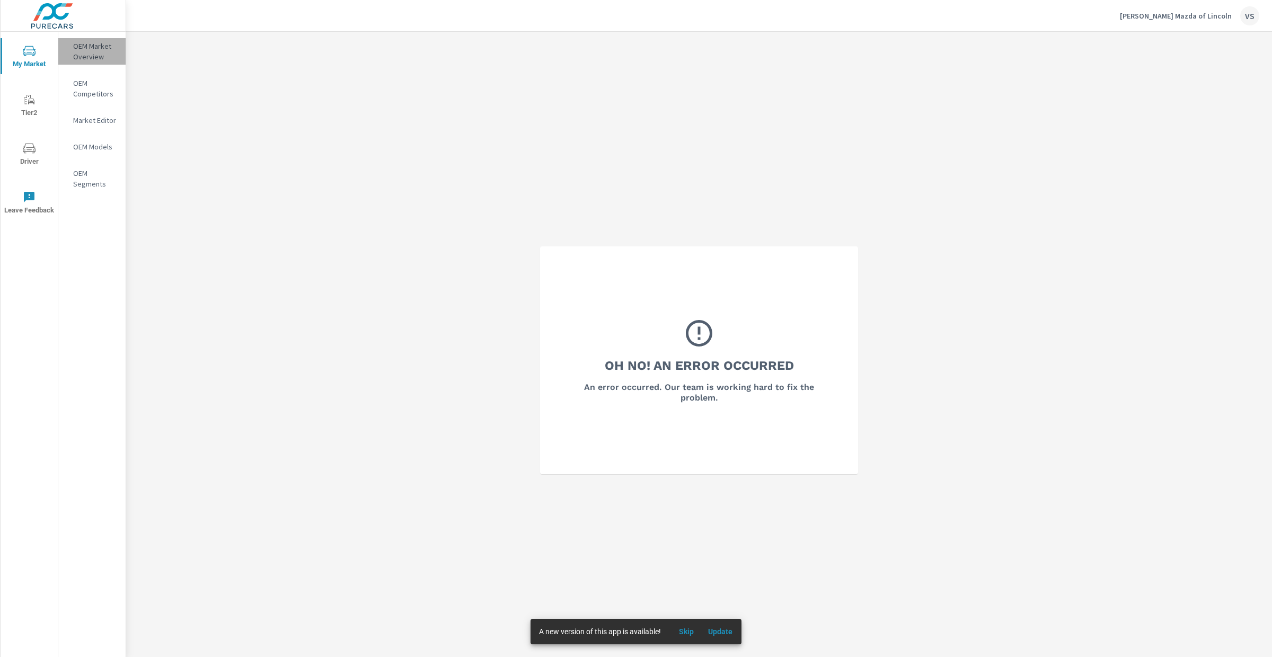
click at [85, 46] on p "OEM Market Overview" at bounding box center [95, 51] width 44 height 21
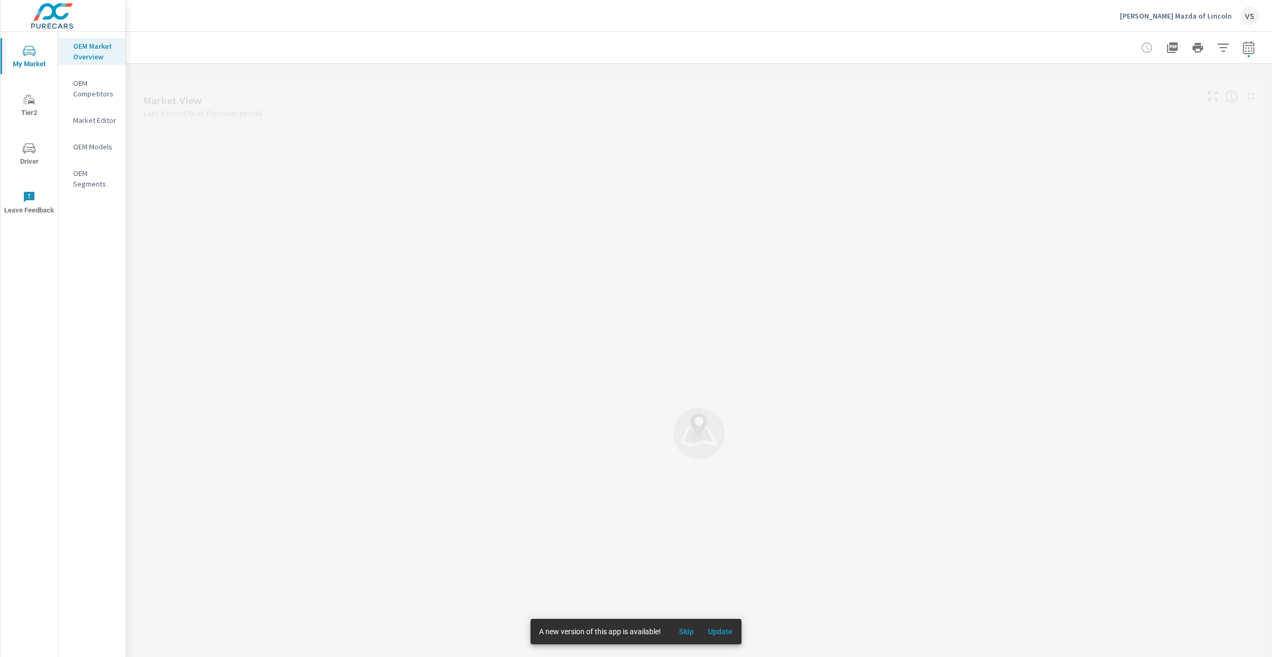
click at [725, 583] on span "Update" at bounding box center [719, 632] width 25 height 10
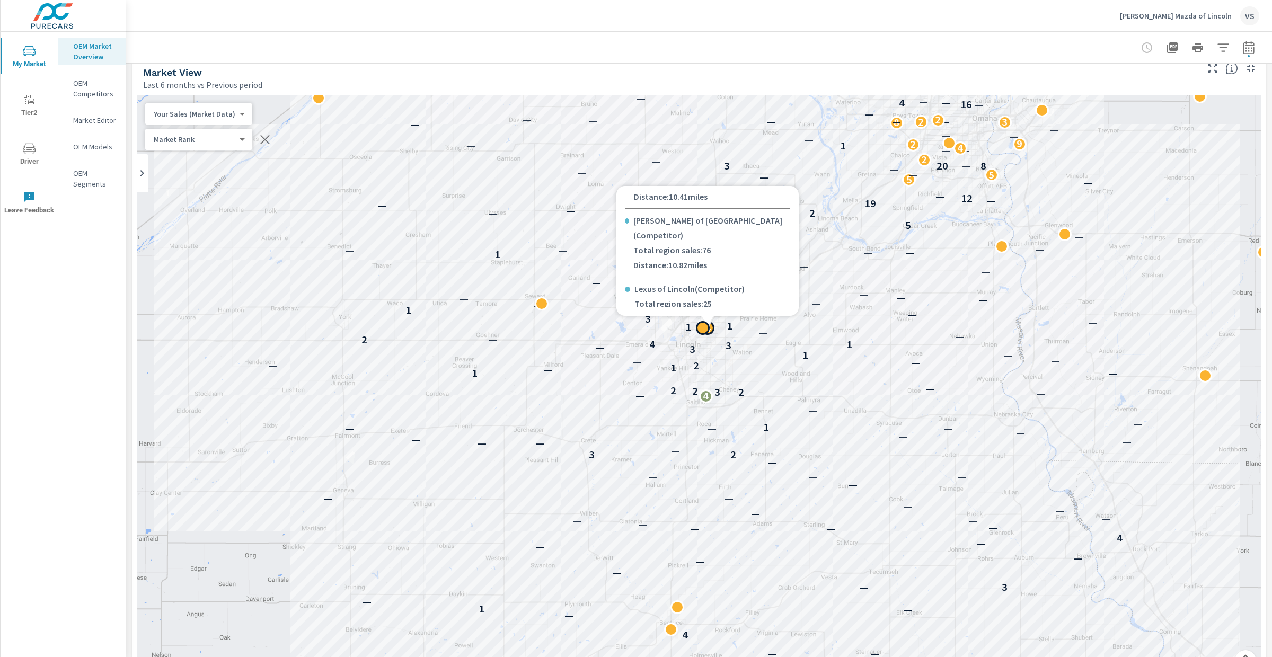
scroll to position [107, 0]
click at [1217, 45] on icon "button" at bounding box center [1223, 47] width 13 height 13
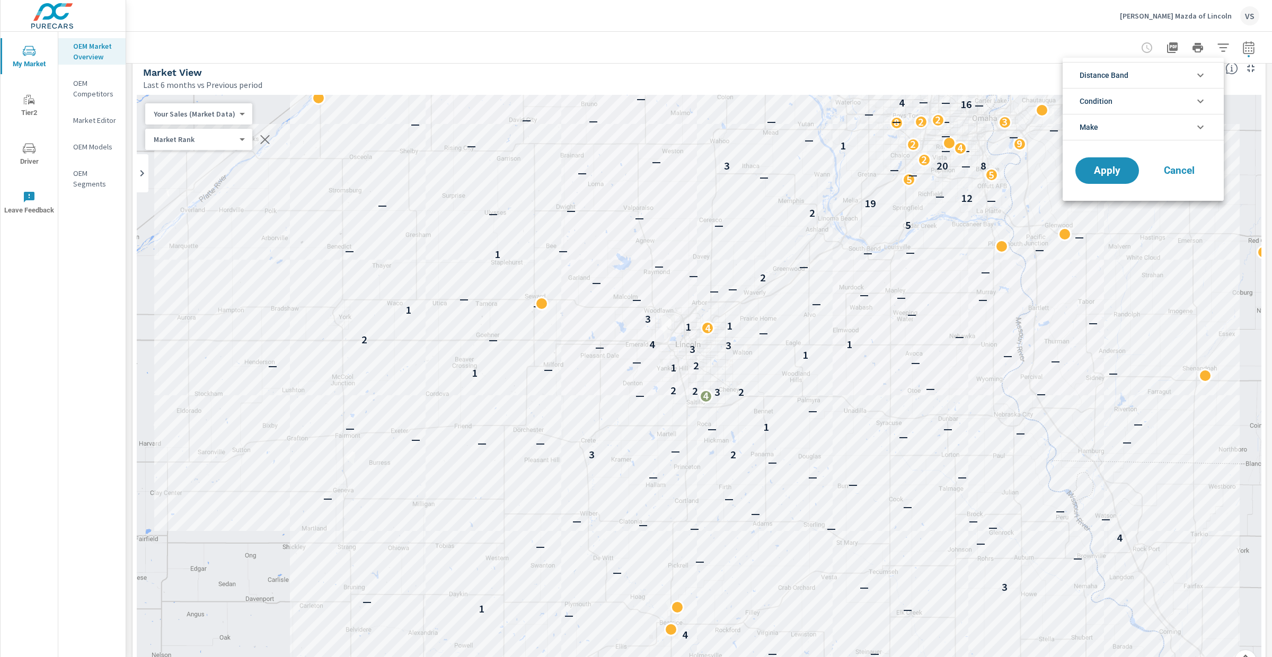
click at [684, 55] on div at bounding box center [636, 328] width 1272 height 657
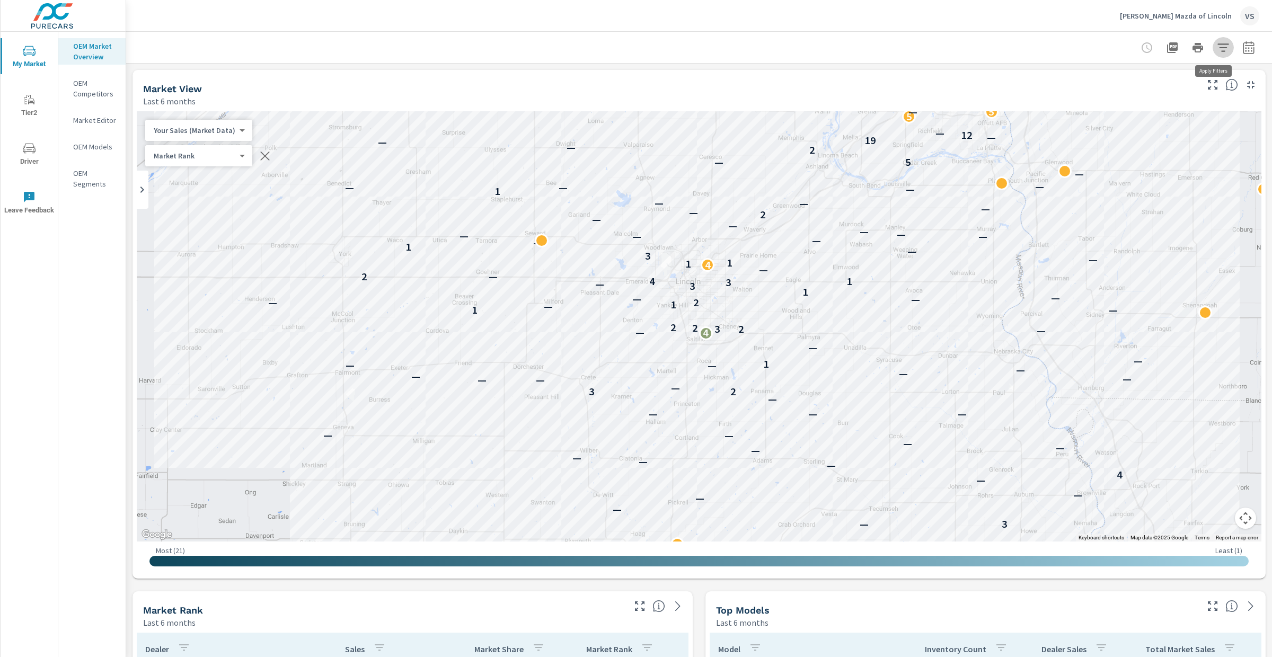
click at [1219, 48] on icon "button" at bounding box center [1223, 47] width 13 height 13
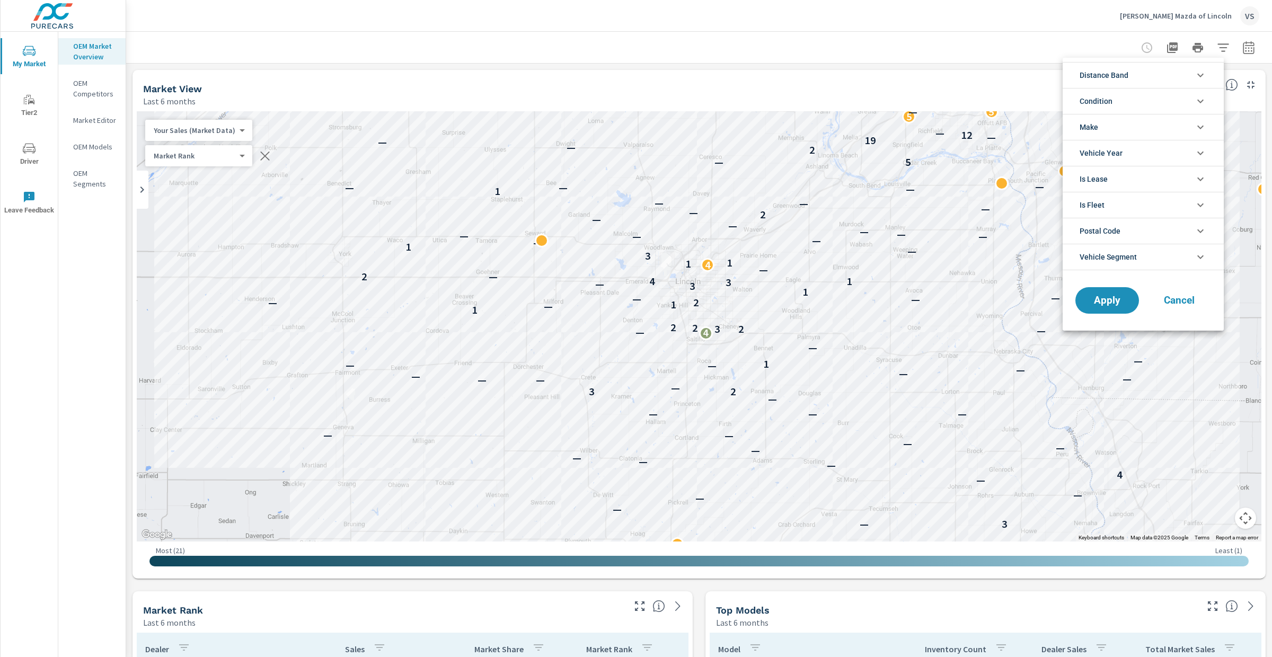
click at [1146, 97] on li "Condition" at bounding box center [1142, 101] width 161 height 26
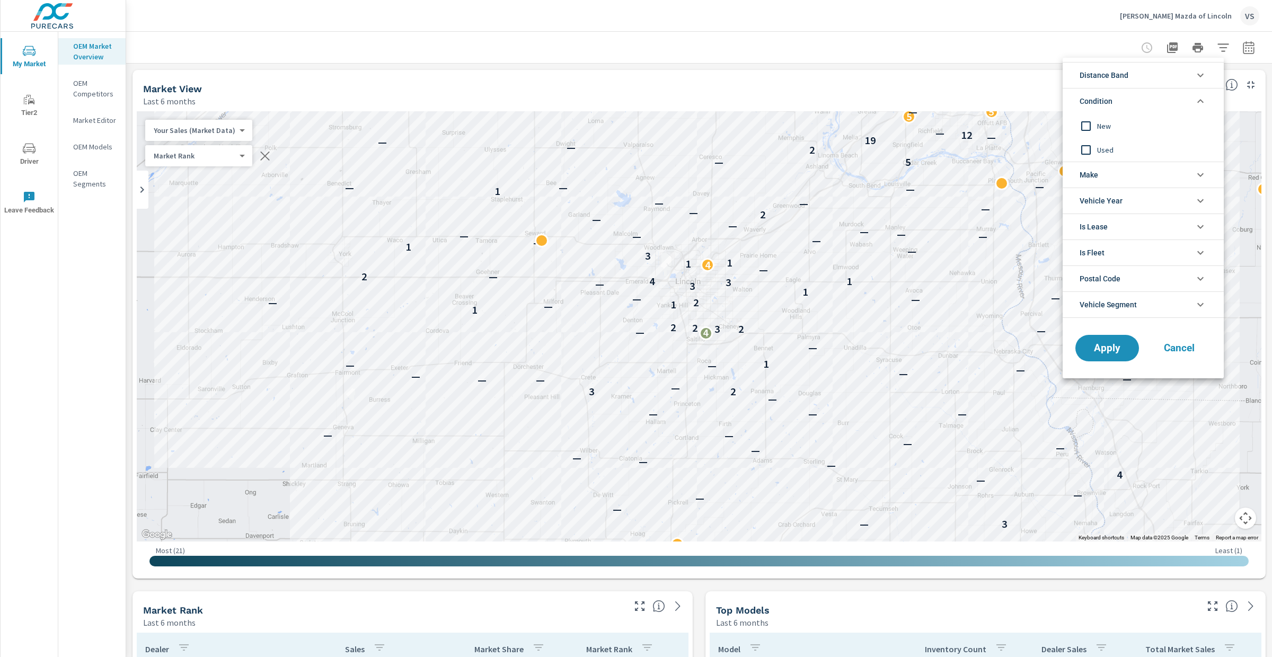
click at [1085, 126] on input "filter options" at bounding box center [1086, 126] width 22 height 22
click at [1091, 179] on span "Make" at bounding box center [1088, 174] width 19 height 25
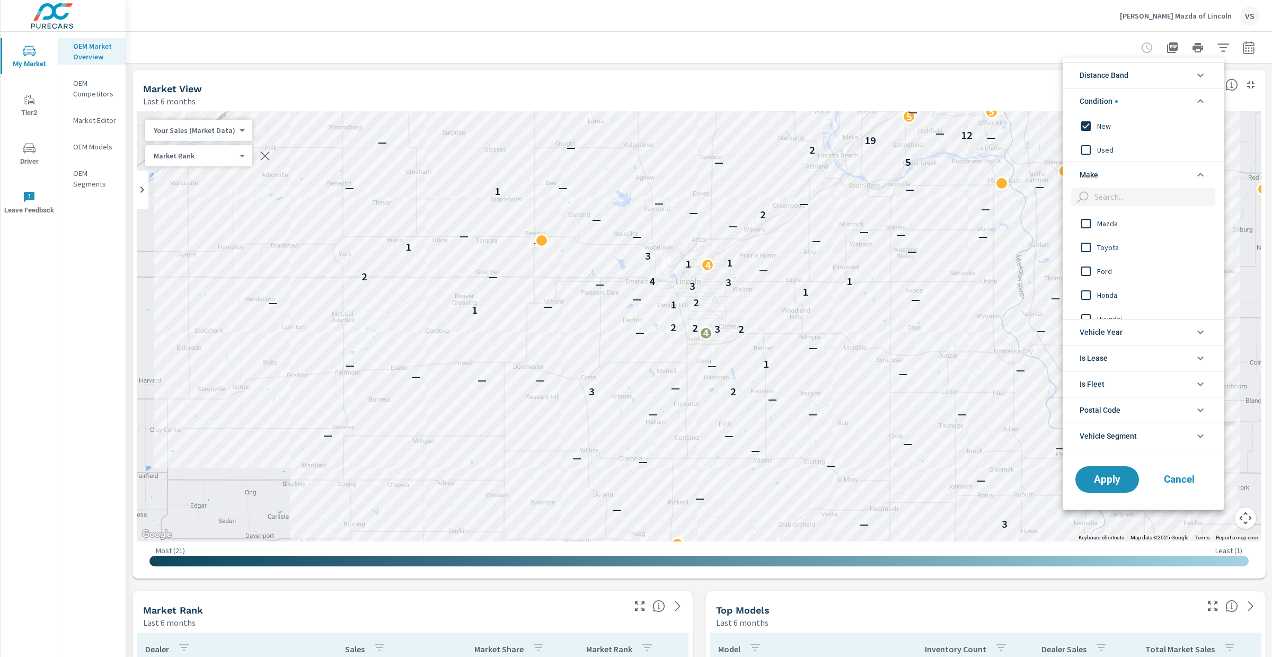
click at [1083, 224] on input "filter options" at bounding box center [1086, 223] width 22 height 22
click at [830, 39] on div at bounding box center [636, 328] width 1272 height 657
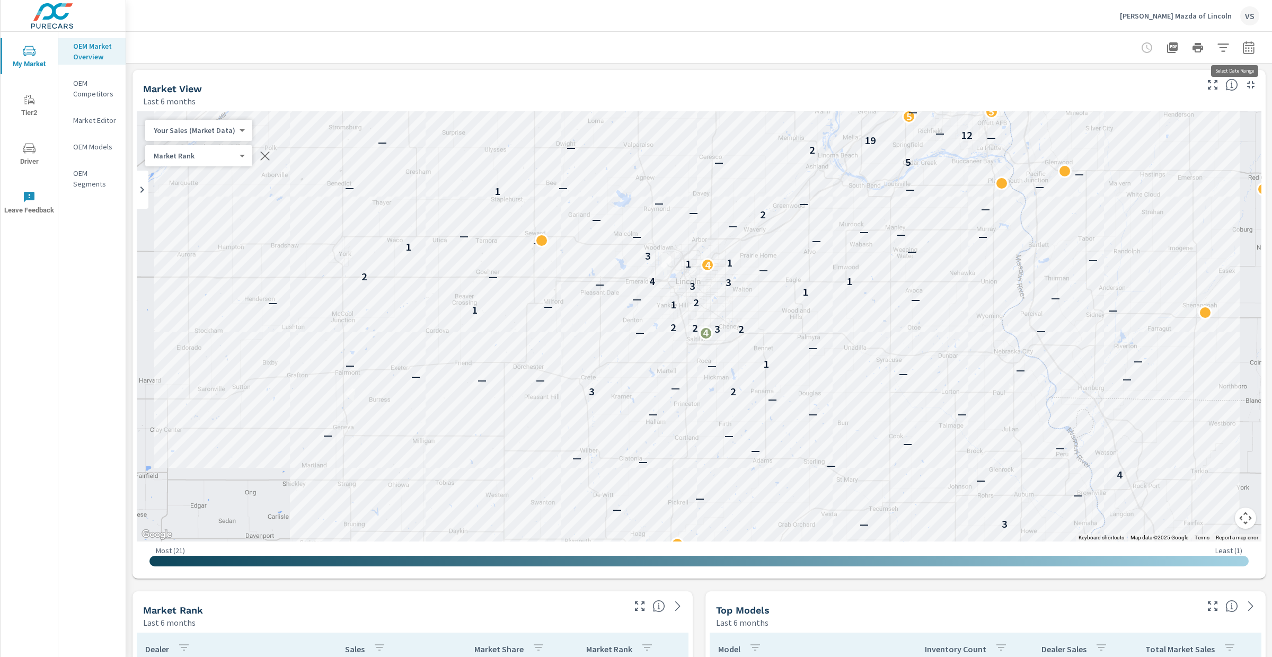
click at [1242, 49] on icon "button" at bounding box center [1248, 47] width 13 height 13
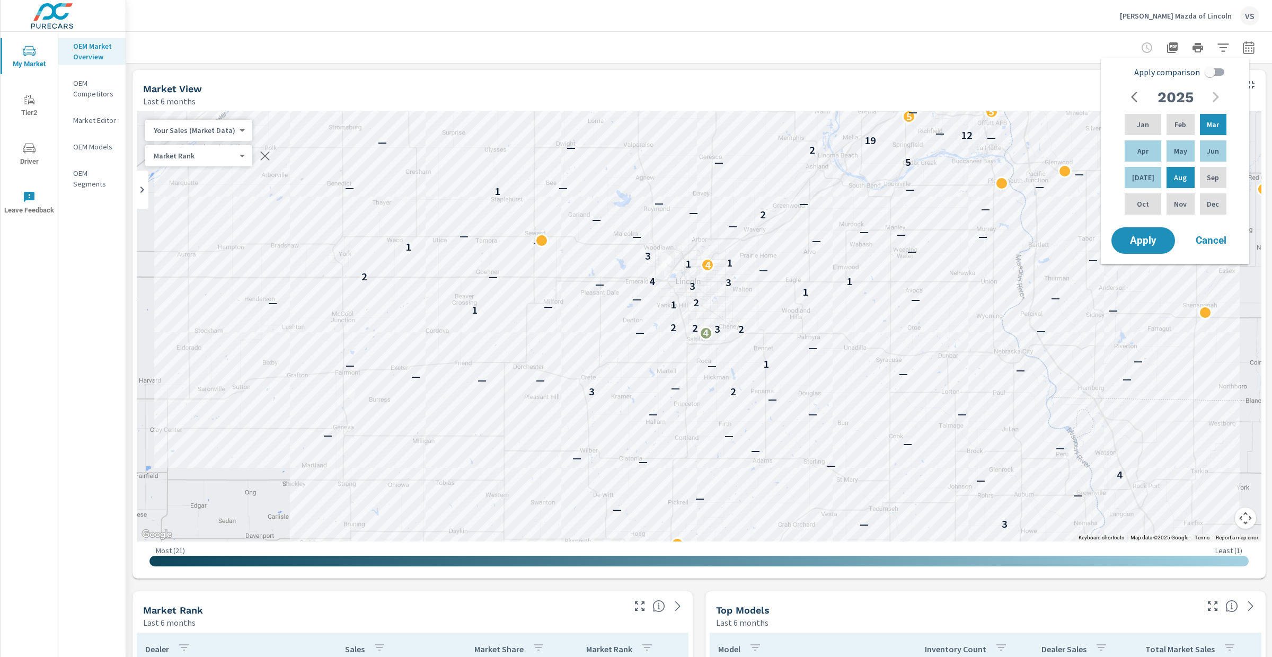
click at [1212, 72] on input "Apply comparison" at bounding box center [1209, 72] width 60 height 20
checkbox input "true"
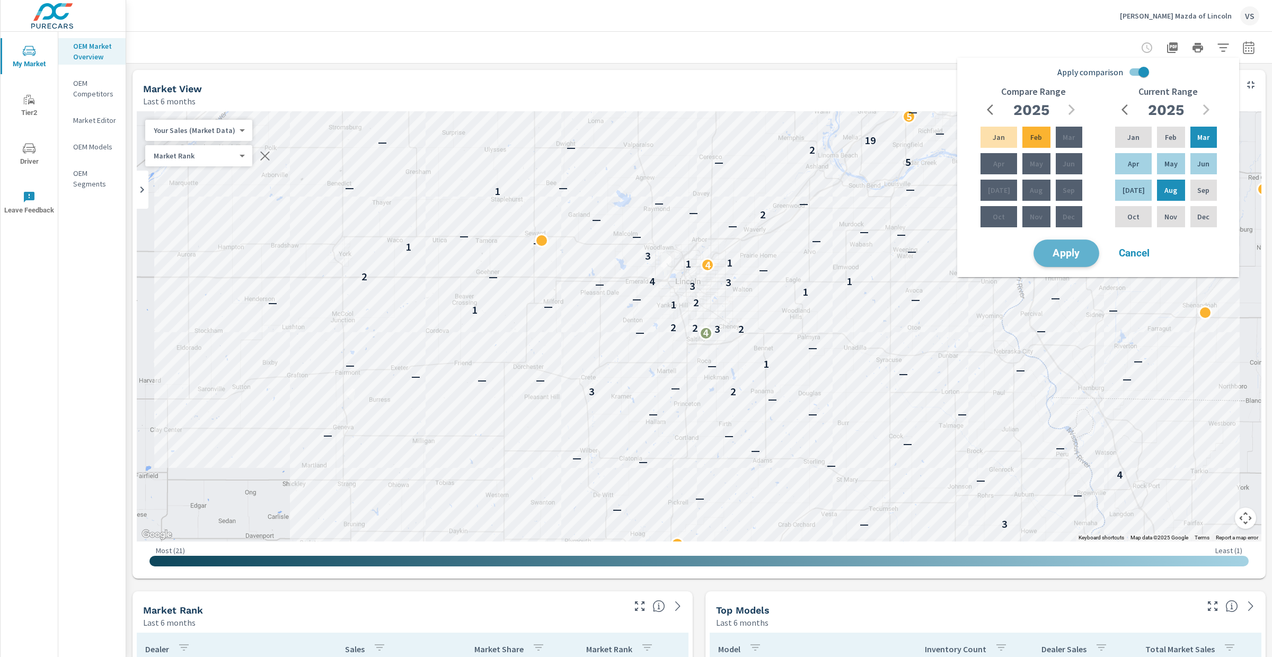
click at [1078, 258] on span "Apply" at bounding box center [1065, 254] width 43 height 10
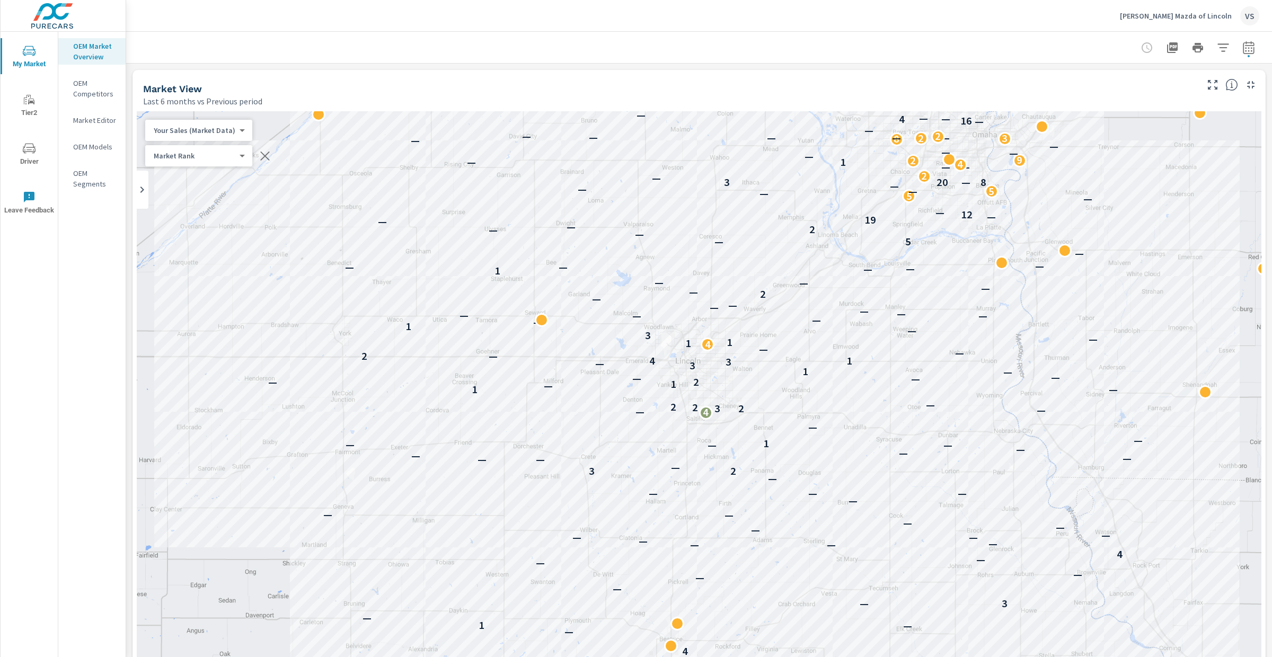
click at [1219, 45] on button "button" at bounding box center [1222, 47] width 21 height 21
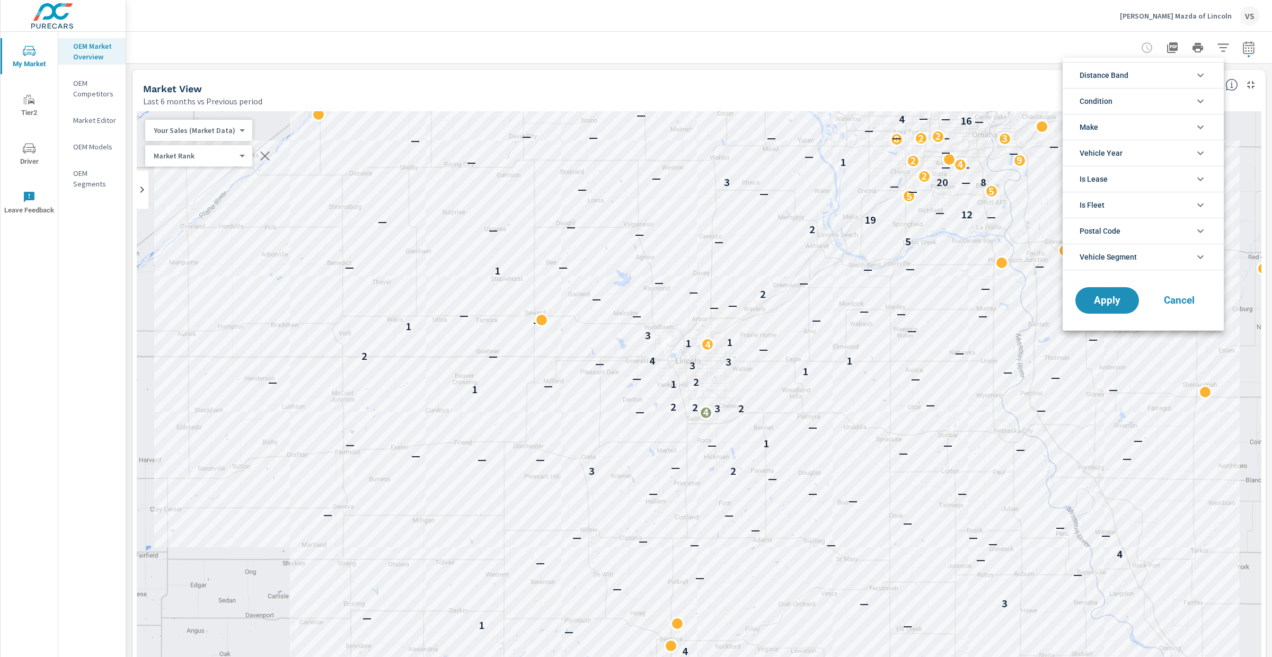
click at [1132, 122] on li "Make" at bounding box center [1142, 127] width 161 height 26
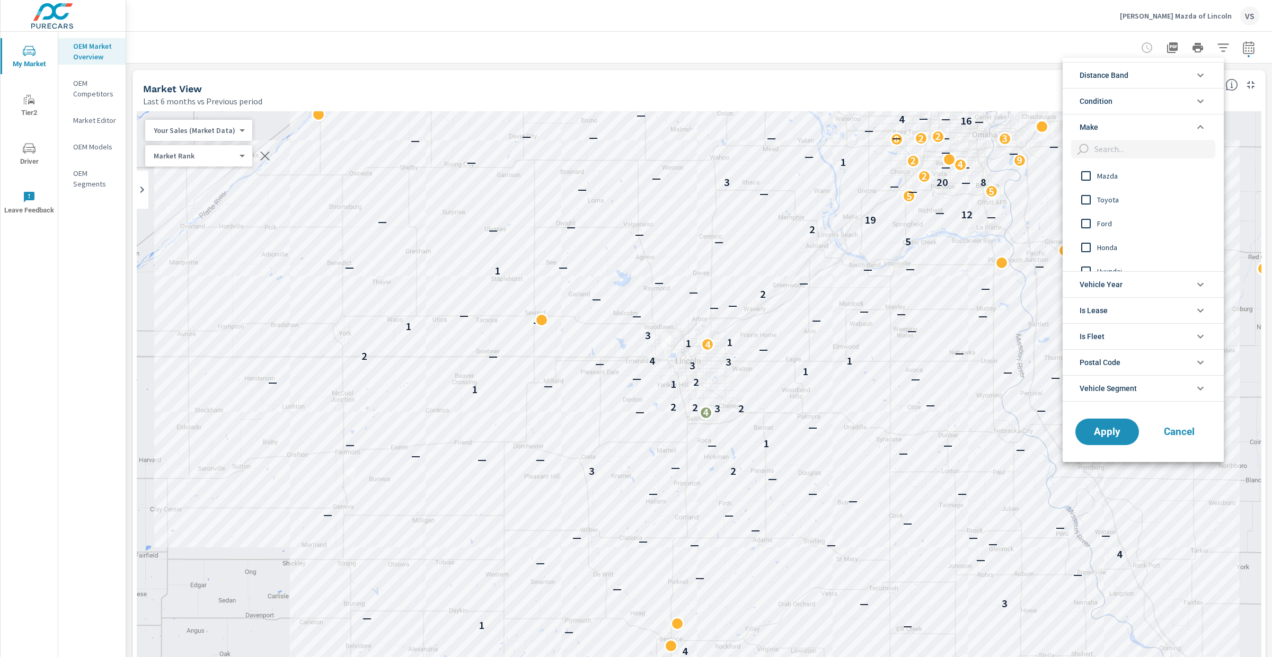
click at [1085, 179] on input "filter options" at bounding box center [1086, 176] width 22 height 22
click at [1091, 101] on span "Condition" at bounding box center [1095, 100] width 33 height 25
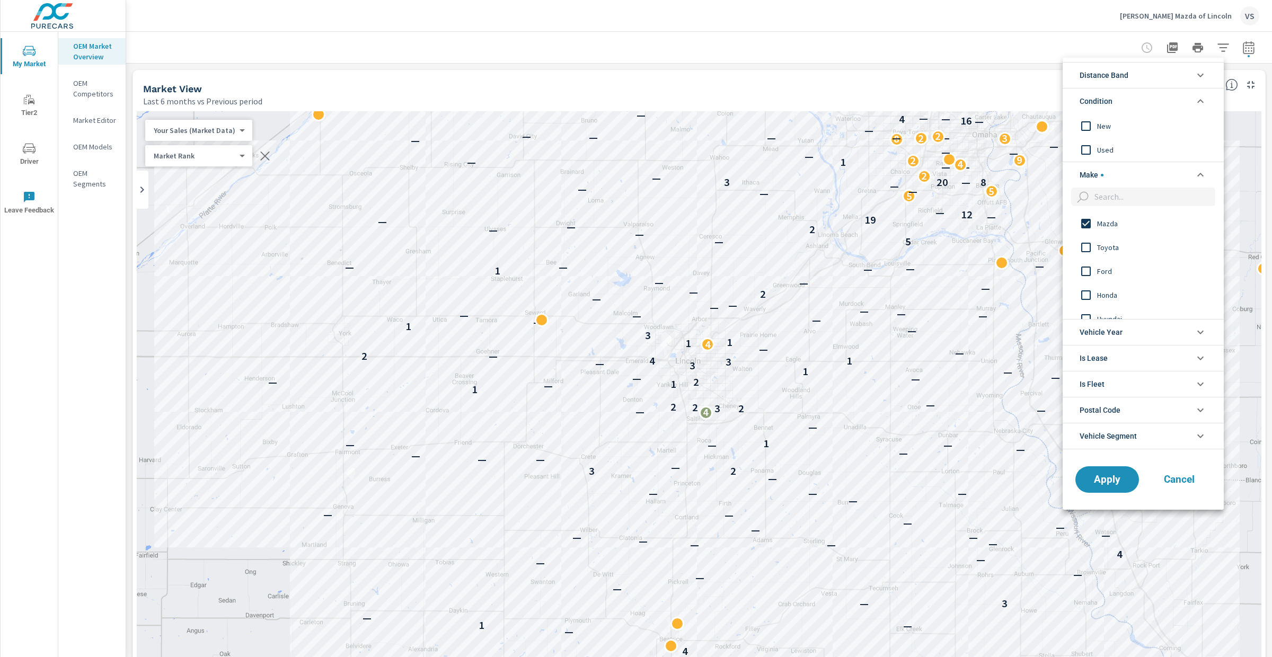
click at [1084, 127] on input "filter options" at bounding box center [1086, 126] width 22 height 22
click at [1094, 481] on span "Apply" at bounding box center [1106, 479] width 43 height 10
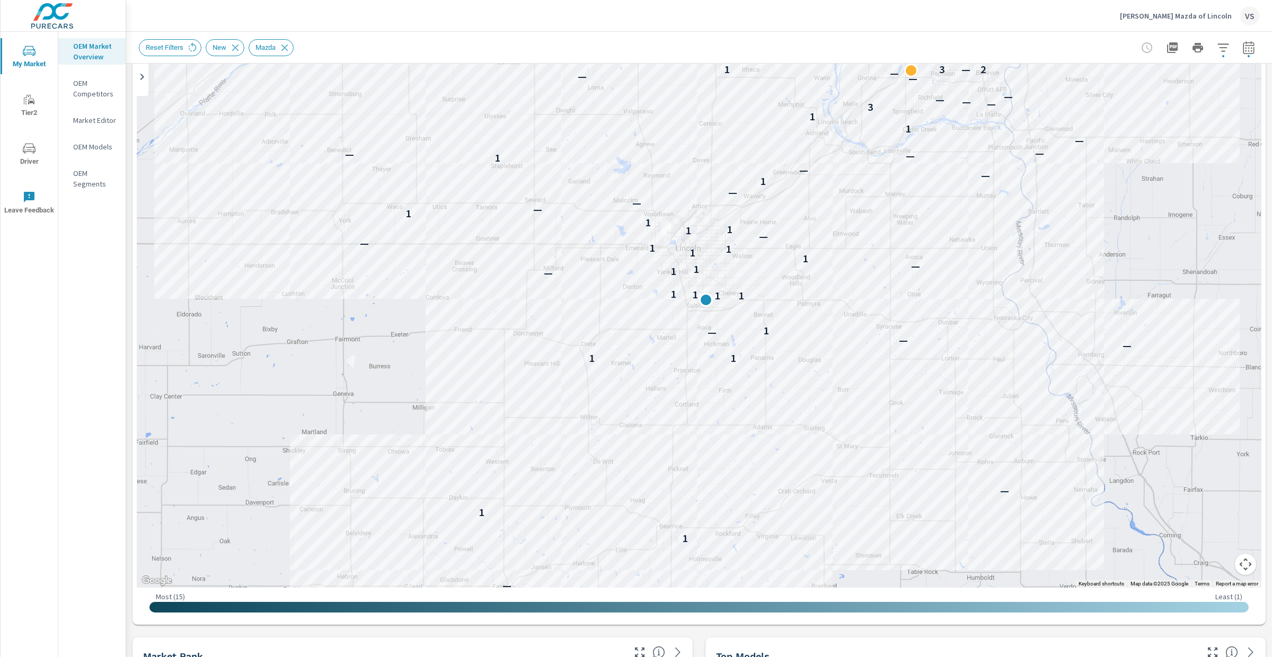
scroll to position [59, 0]
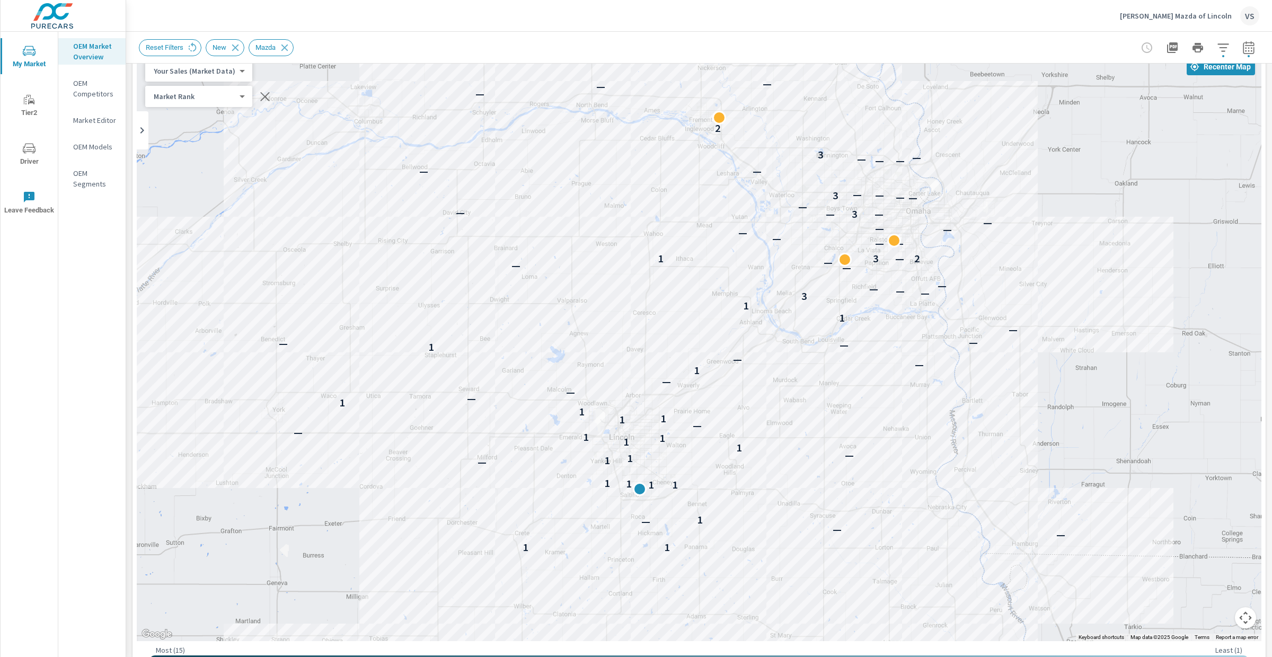
drag, startPoint x: 966, startPoint y: 254, endPoint x: 900, endPoint y: 402, distance: 162.0
click at [900, 402] on div "— 1 — 1 1 — 1 1 — — — 1 1 1 1 1 — 1 1 — 1 1 1 1 — — 1 1 1 1 — — — 1 — — 1 — — —…" at bounding box center [699, 346] width 1124 height 589
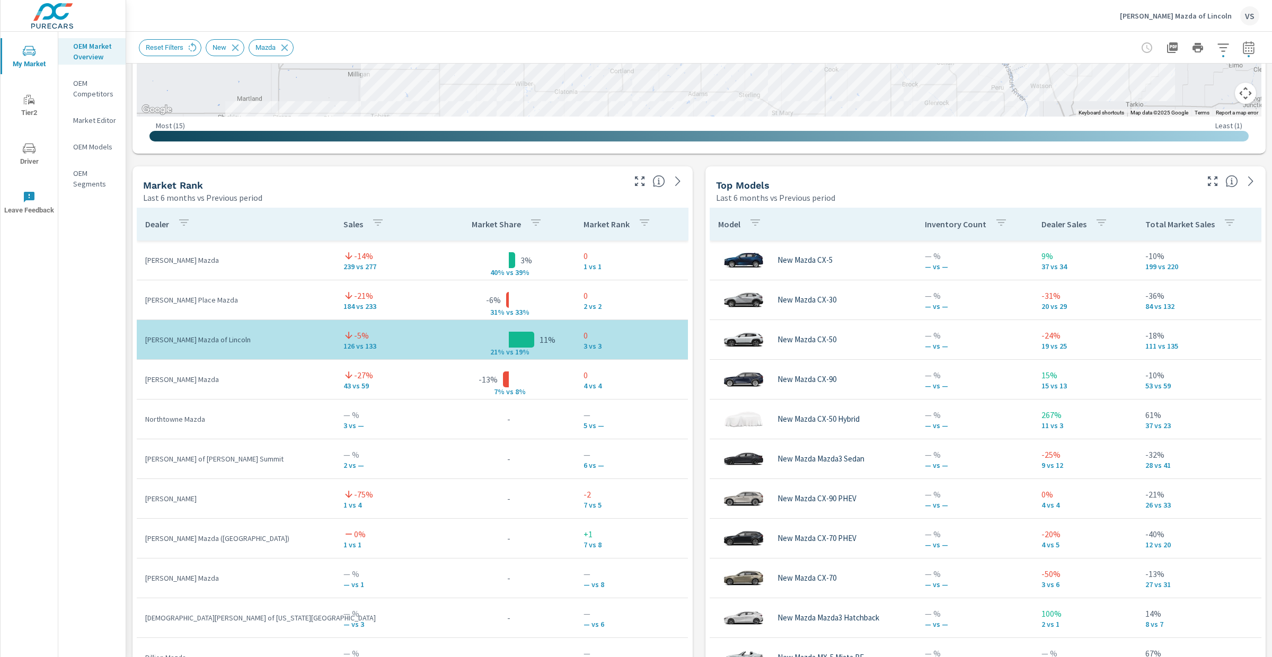
scroll to position [655, 0]
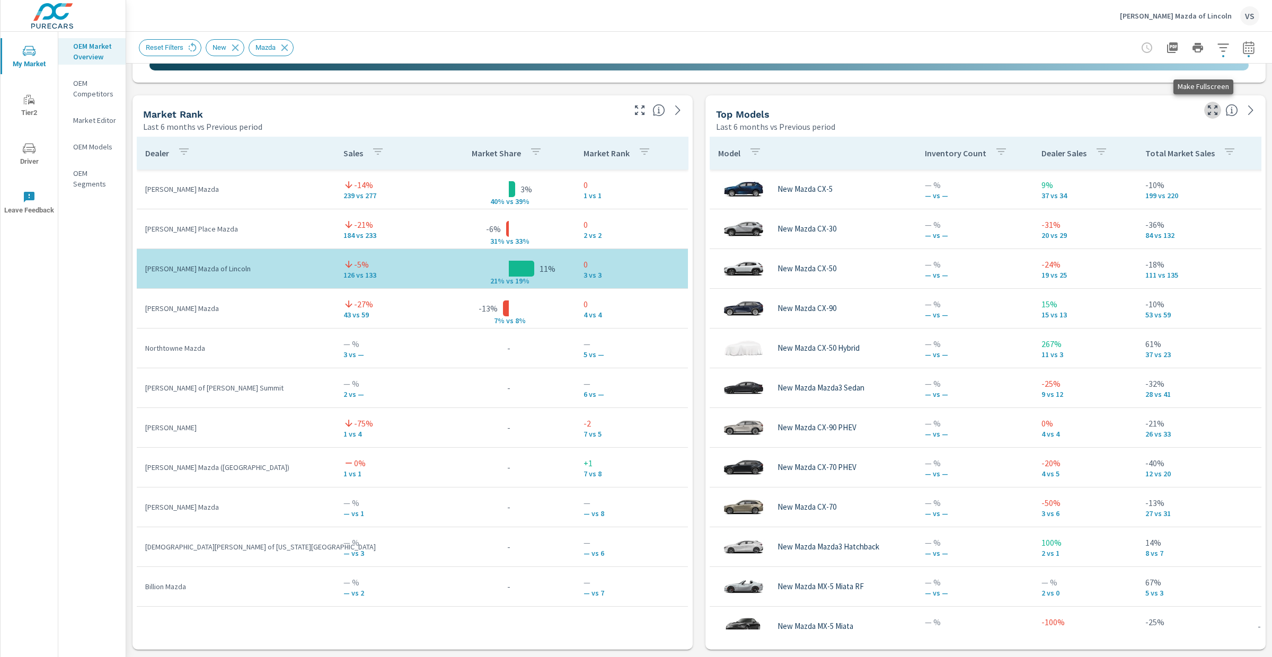
click at [1206, 110] on icon "button" at bounding box center [1212, 110] width 13 height 13
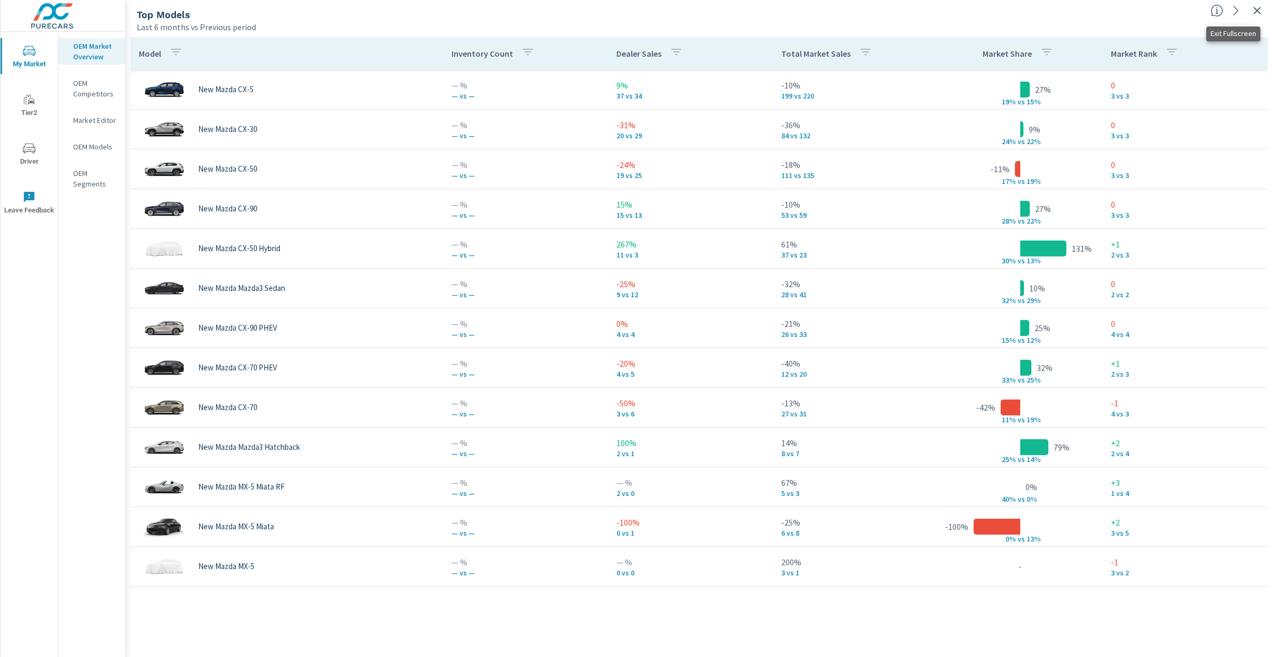
click at [1257, 14] on icon "button" at bounding box center [1256, 10] width 13 height 13
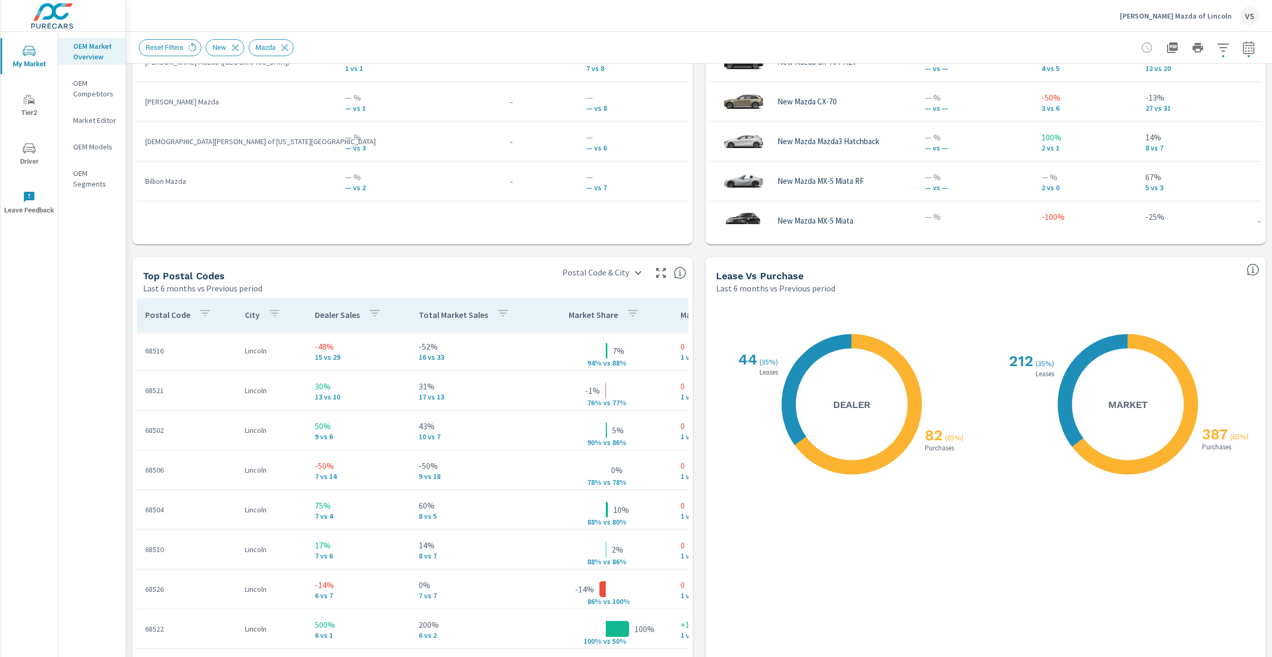
scroll to position [1062, 0]
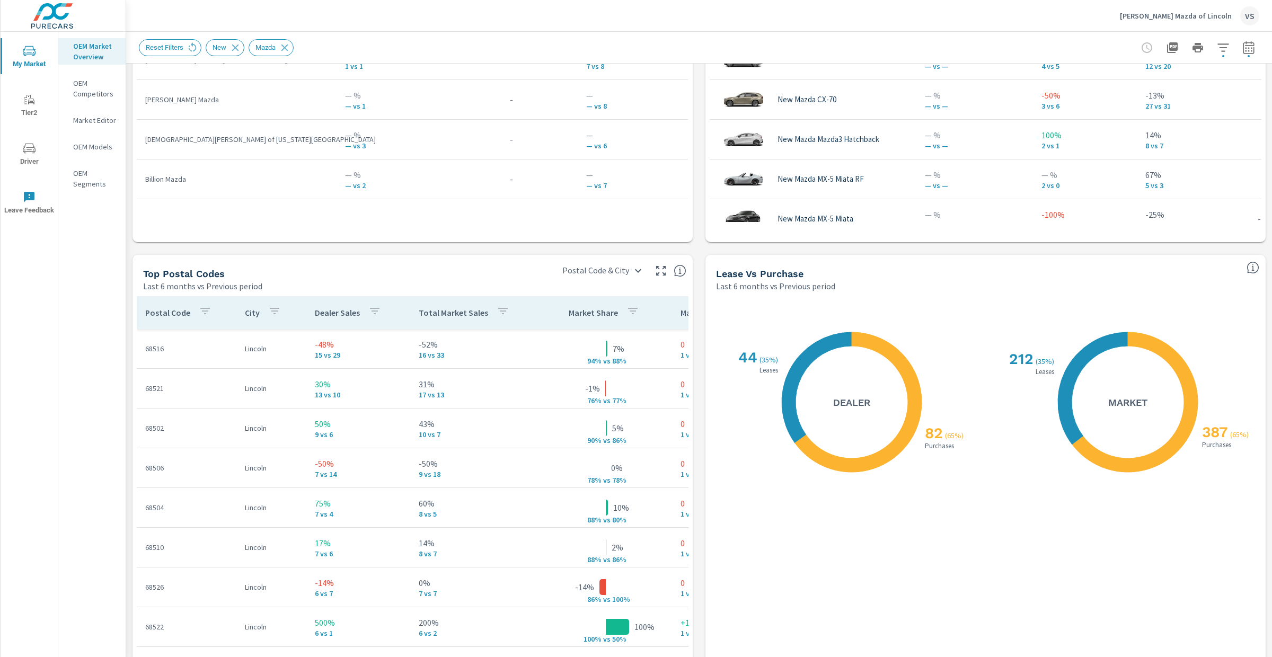
click at [376, 314] on icon "button" at bounding box center [374, 311] width 13 height 13
click at [375, 281] on div at bounding box center [636, 328] width 1272 height 657
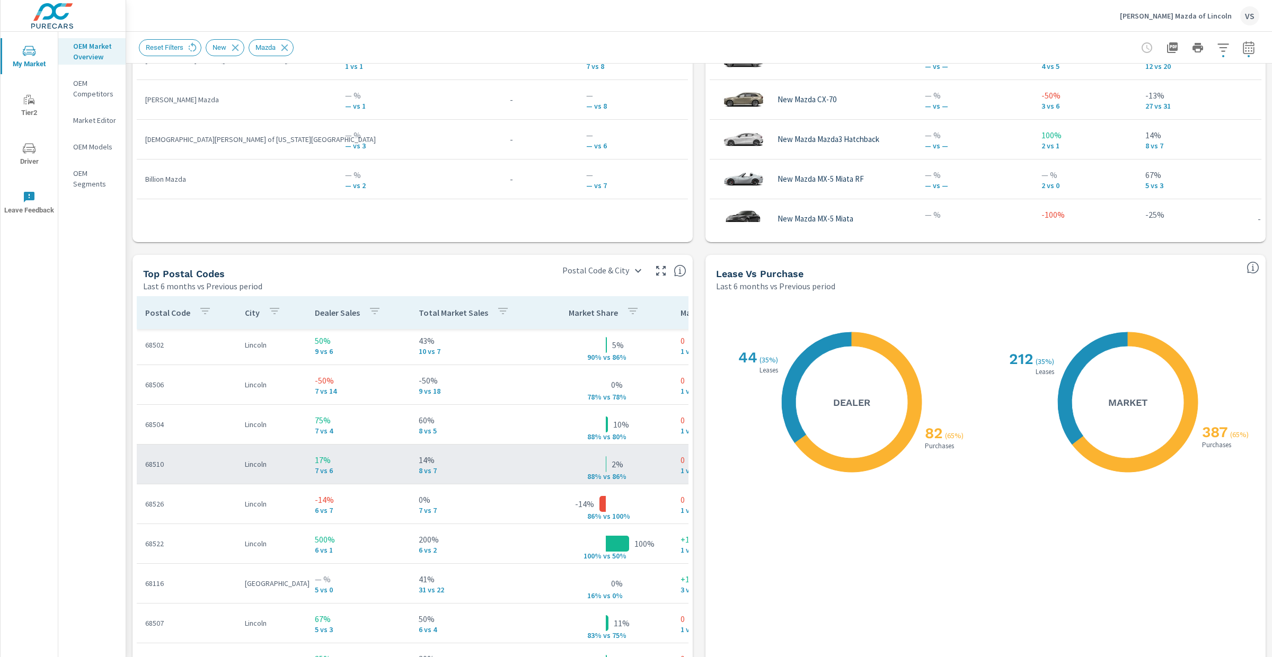
scroll to position [84, 0]
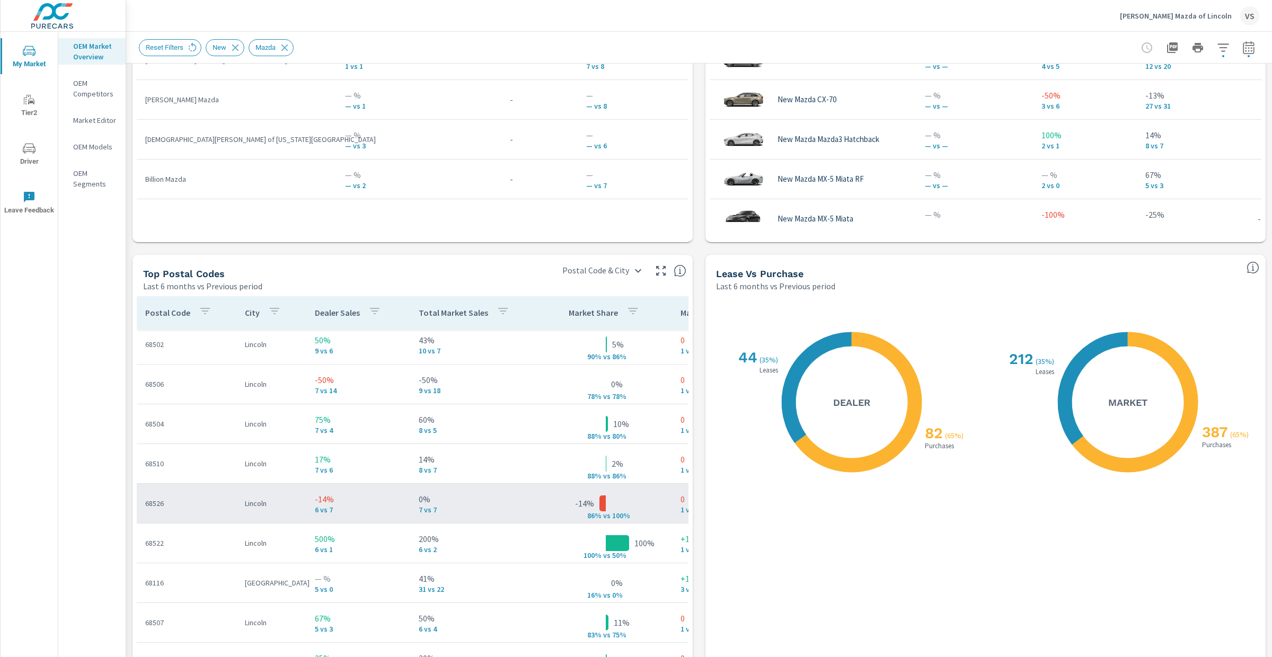
click at [396, 494] on p "-14%" at bounding box center [358, 499] width 87 height 13
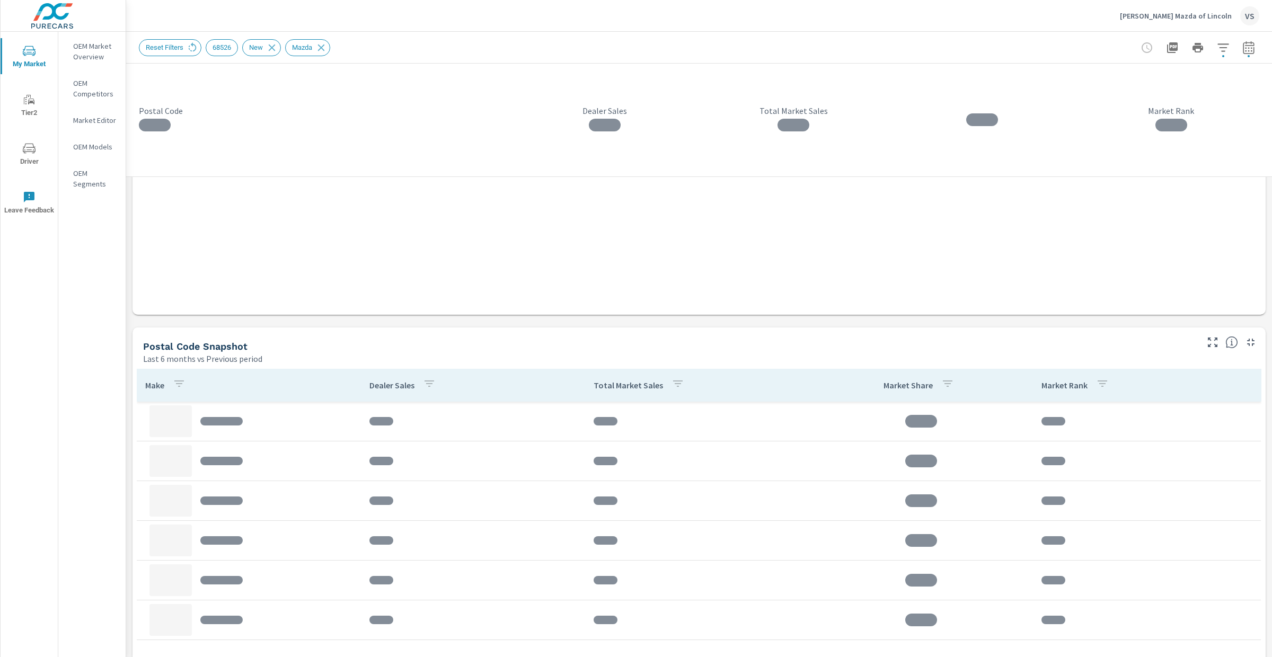
scroll to position [539, 0]
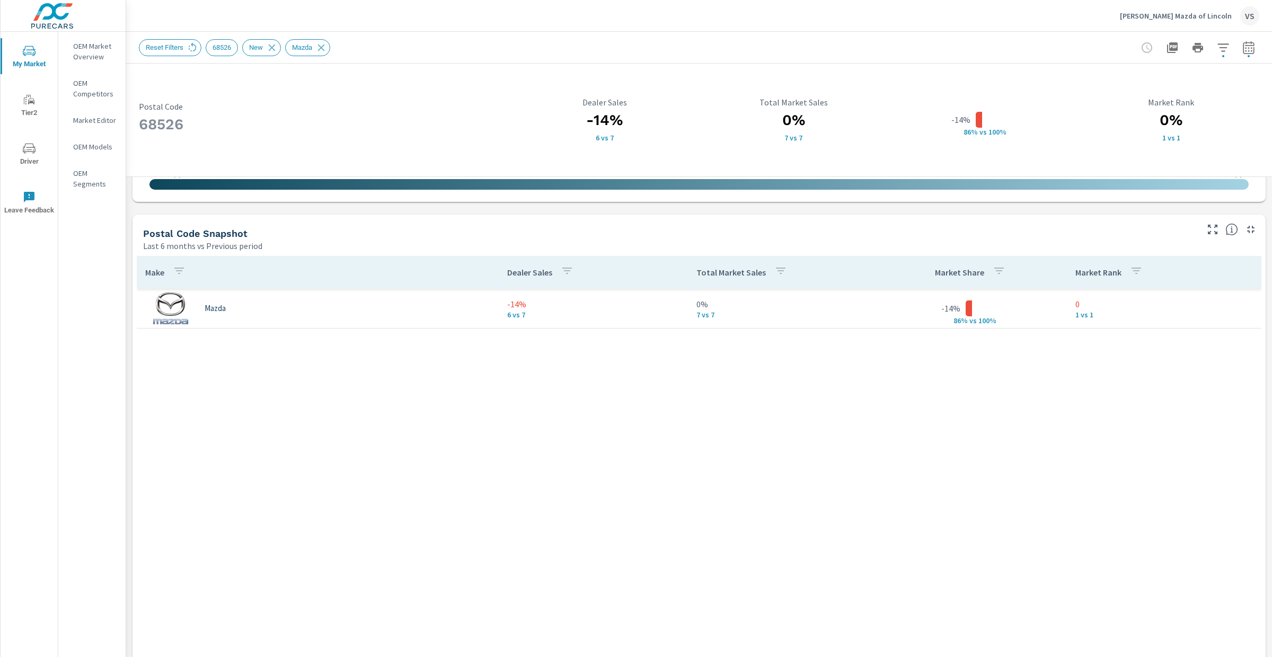
scroll to position [767, 0]
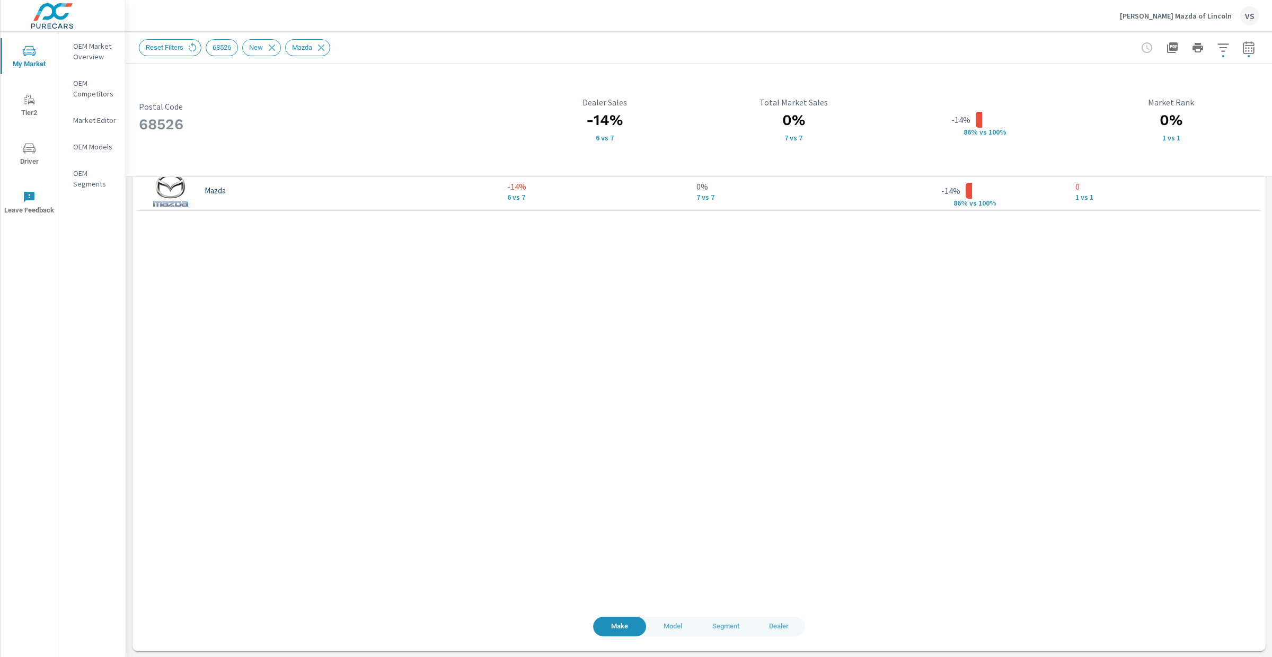
click at [671, 630] on span "Model" at bounding box center [672, 626] width 40 height 12
